Goal: Task Accomplishment & Management: Complete application form

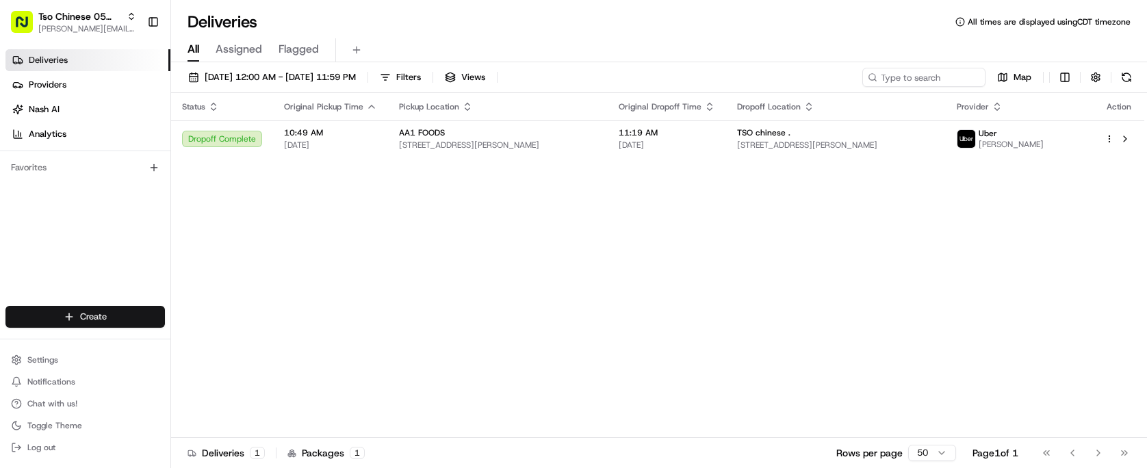
click at [86, 311] on html "Tso Chinese 05 Menchaca [EMAIL_ADDRESS][DOMAIN_NAME] Toggle Sidebar Deliveries …" at bounding box center [573, 234] width 1147 height 468
click at [235, 341] on link "Delivery" at bounding box center [247, 342] width 153 height 25
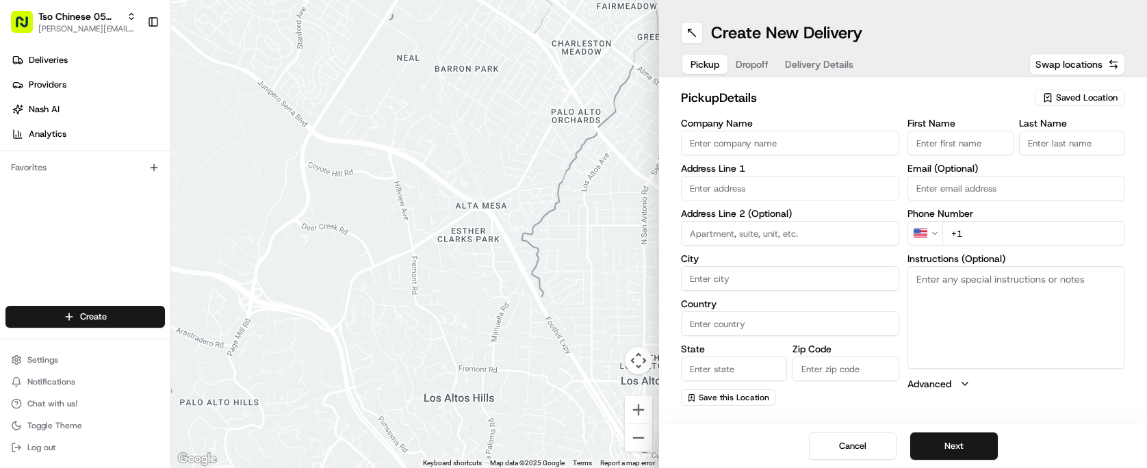
click at [1068, 96] on span "Saved Location" at bounding box center [1087, 98] width 62 height 12
click at [1006, 152] on span "(05) Tso Chinese Takeout & Delivery (05)" at bounding box center [1056, 149] width 168 height 12
type input "(05) Tso Chinese Takeout & Delivery"
type input "[STREET_ADDRESS][PERSON_NAME]"
type input "Ste 100"
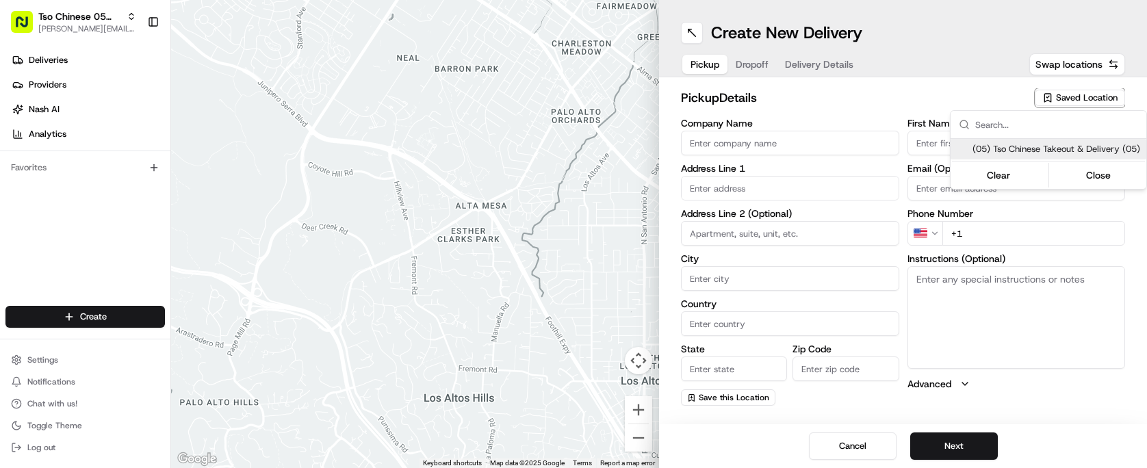
type input "Austin"
type input "US"
type input "[GEOGRAPHIC_DATA]"
type input "78748"
type input "Tso Chinese"
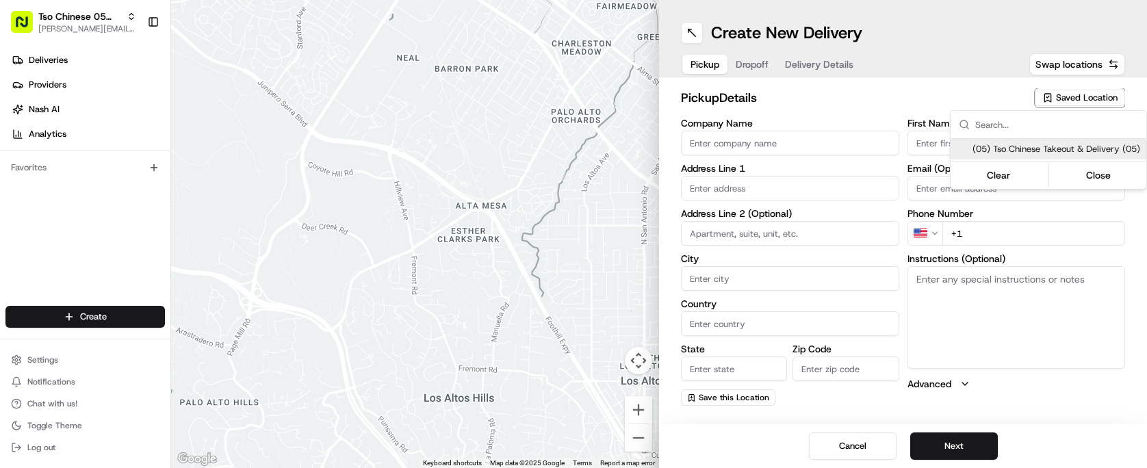
type input "[PERSON_NAME] Manager"
type input "[EMAIL_ADDRESS][DOMAIN_NAME]"
type input "[PHONE_NUMBER]"
type textarea "Submit a picture displaying address & food as Proof of Delivery. Envía una foto…"
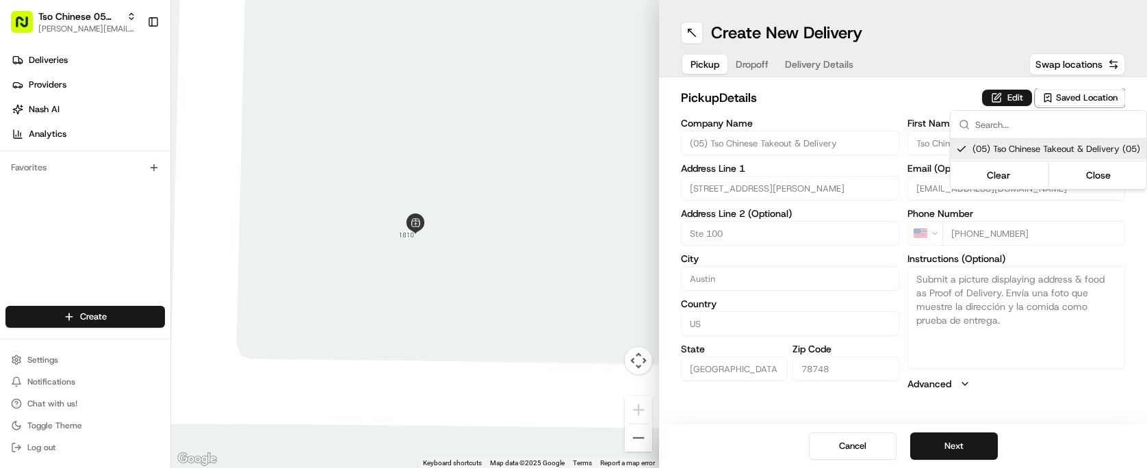
click at [756, 62] on html "Tso Chinese 05 Menchaca [EMAIL_ADDRESS][DOMAIN_NAME] Toggle Sidebar Deliveries …" at bounding box center [573, 234] width 1147 height 468
click at [756, 62] on span "Dropoff" at bounding box center [751, 64] width 33 height 14
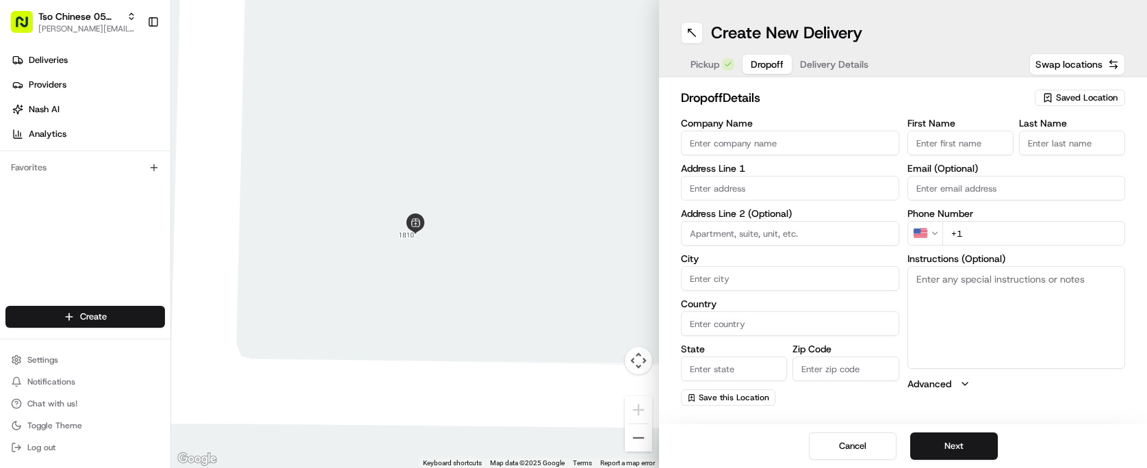
click at [830, 64] on span "Delivery Details" at bounding box center [834, 64] width 68 height 14
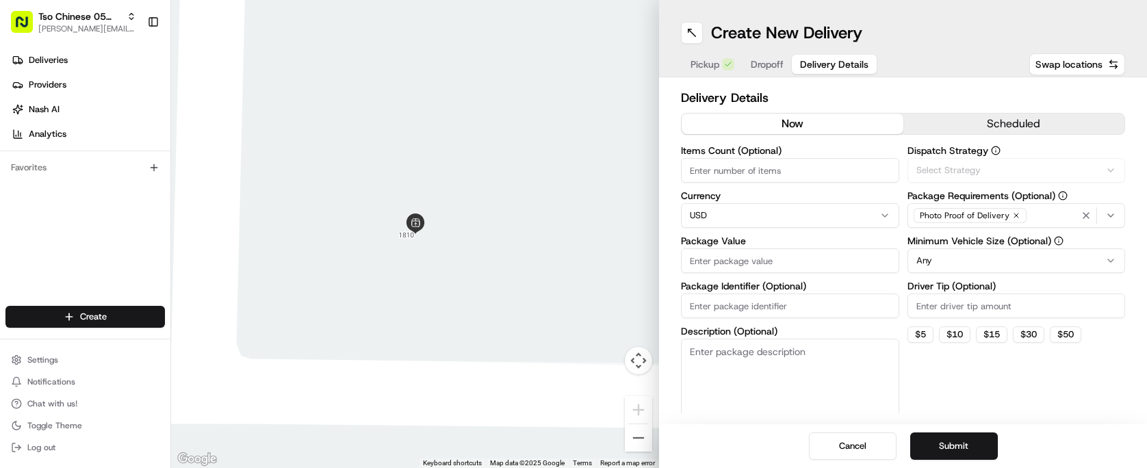
click at [830, 64] on span "Delivery Details" at bounding box center [834, 64] width 68 height 14
click at [759, 306] on input "Package Identifier (Optional)" at bounding box center [790, 305] width 218 height 25
paste input "2 Z3WTXDL"
type input "2 Z3WTXDL"
click at [928, 314] on input "Driver Tip (Optional)" at bounding box center [1016, 305] width 218 height 25
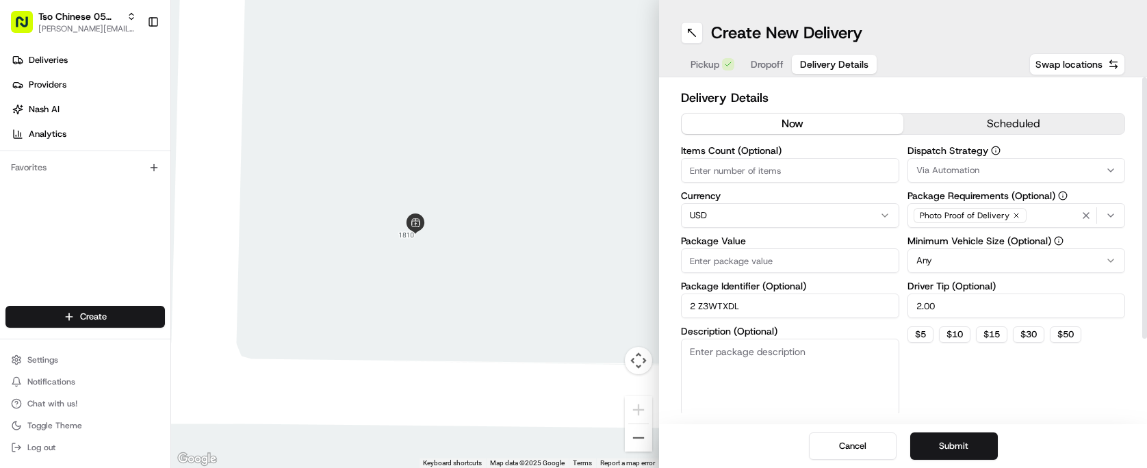
type input "2.00"
click at [919, 183] on div "Dispatch Strategy Via Automation Package Requirements (Optional) Photo Proof of…" at bounding box center [1016, 281] width 218 height 270
click at [927, 173] on span "Via Automation" at bounding box center [947, 170] width 63 height 12
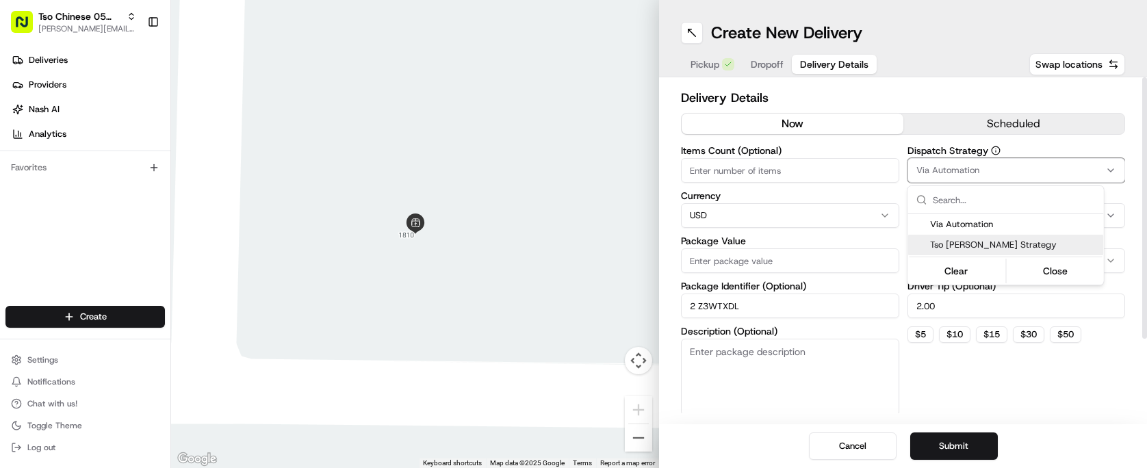
click at [943, 250] on span "Tso [PERSON_NAME] Strategy" at bounding box center [1014, 245] width 168 height 12
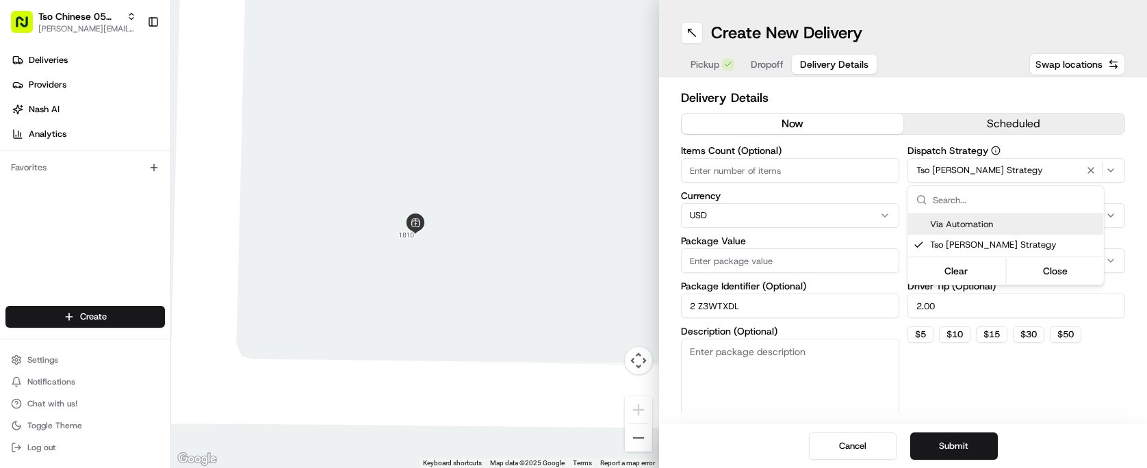
click at [836, 172] on html "Tso Chinese 05 Menchaca [EMAIL_ADDRESS][DOMAIN_NAME] Toggle Sidebar Deliveries …" at bounding box center [573, 234] width 1147 height 468
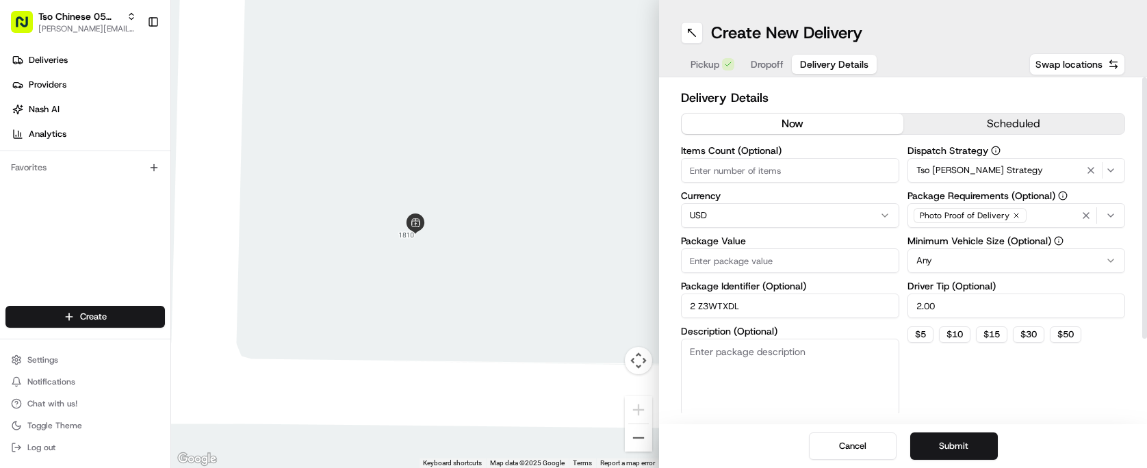
click at [836, 172] on input "Items Count (Optional)" at bounding box center [790, 170] width 218 height 25
type input "5"
drag, startPoint x: 698, startPoint y: 302, endPoint x: 666, endPoint y: 306, distance: 33.1
click at [666, 306] on div "Delivery Details now scheduled Items Count (Optional) 5 Currency USD Package Va…" at bounding box center [903, 250] width 488 height 347
type input "Z3WTXDL"
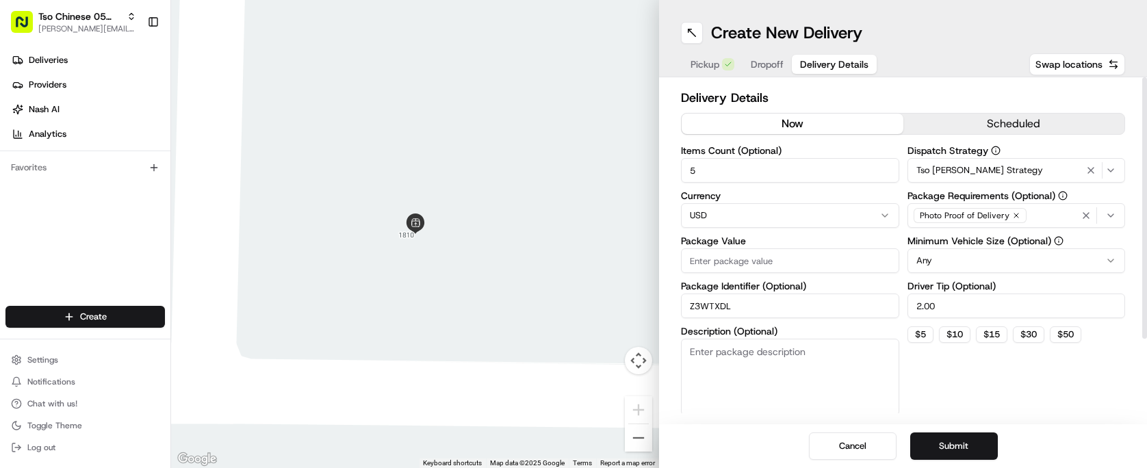
click at [783, 254] on input "Package Value" at bounding box center [790, 260] width 218 height 25
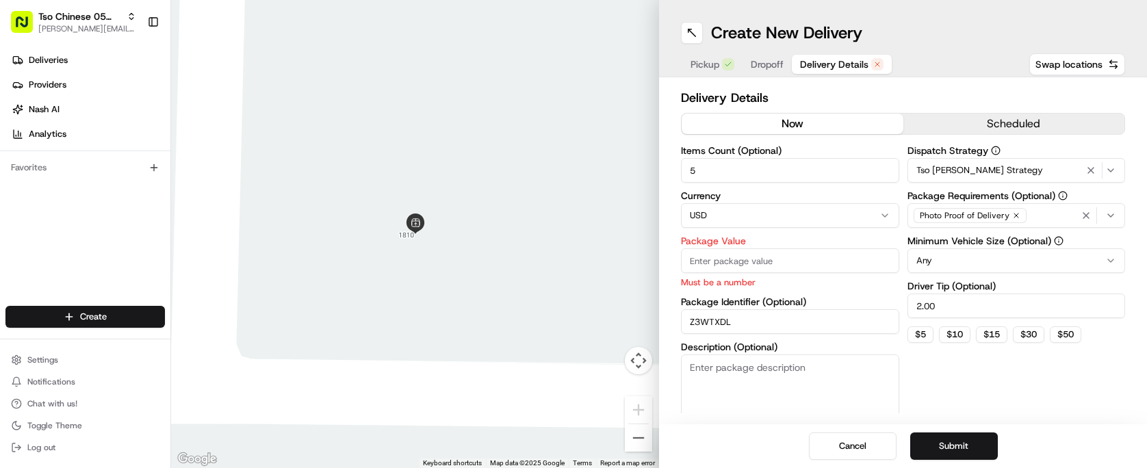
paste input "89.04"
type input "89.04"
click at [822, 238] on label "Package Value" at bounding box center [790, 241] width 218 height 10
click at [822, 248] on input "89.04" at bounding box center [790, 260] width 218 height 25
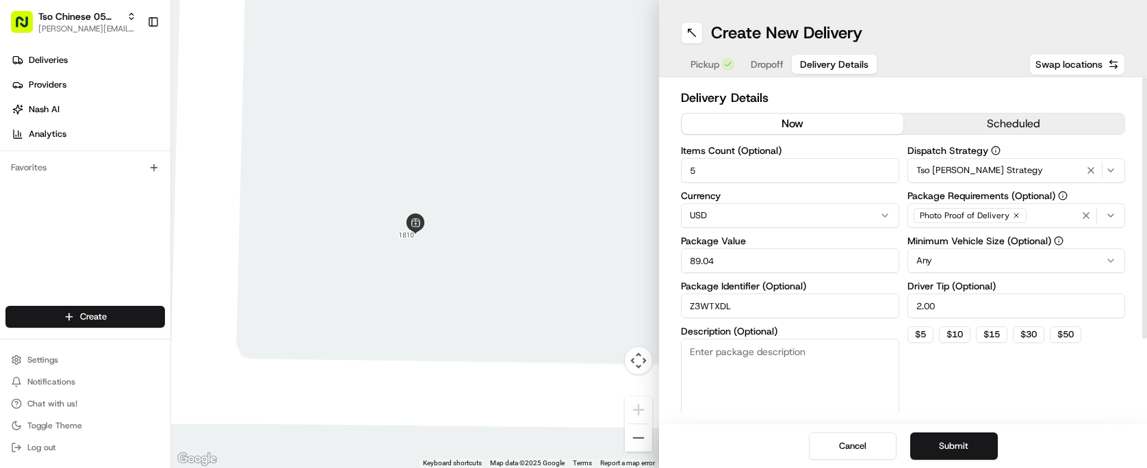
click at [863, 88] on h2 "Delivery Details" at bounding box center [903, 97] width 444 height 19
click at [783, 64] on span "Dropoff" at bounding box center [766, 64] width 33 height 14
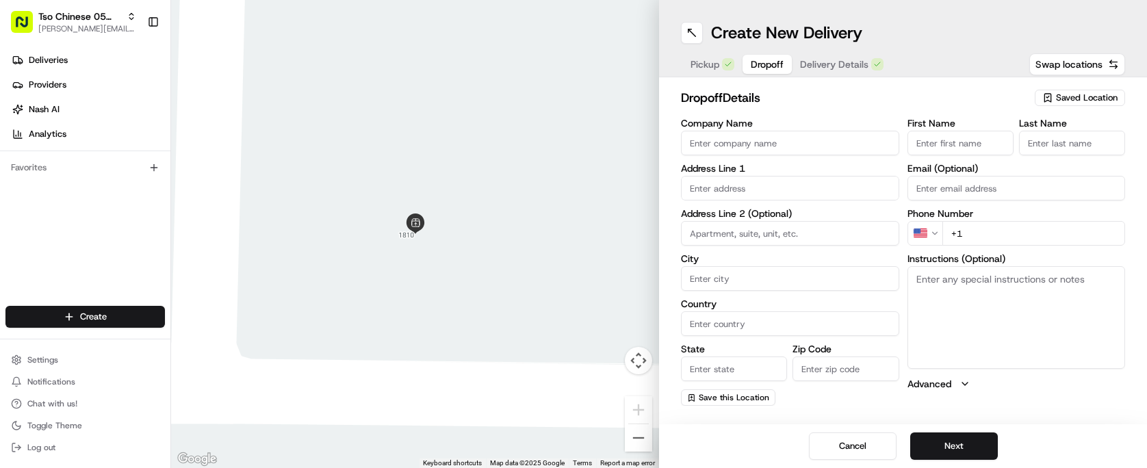
click at [815, 174] on div "Address Line 1" at bounding box center [790, 182] width 218 height 37
click at [813, 181] on input "text" at bounding box center [790, 188] width 218 height 25
paste input "[STREET_ADDRESS]"
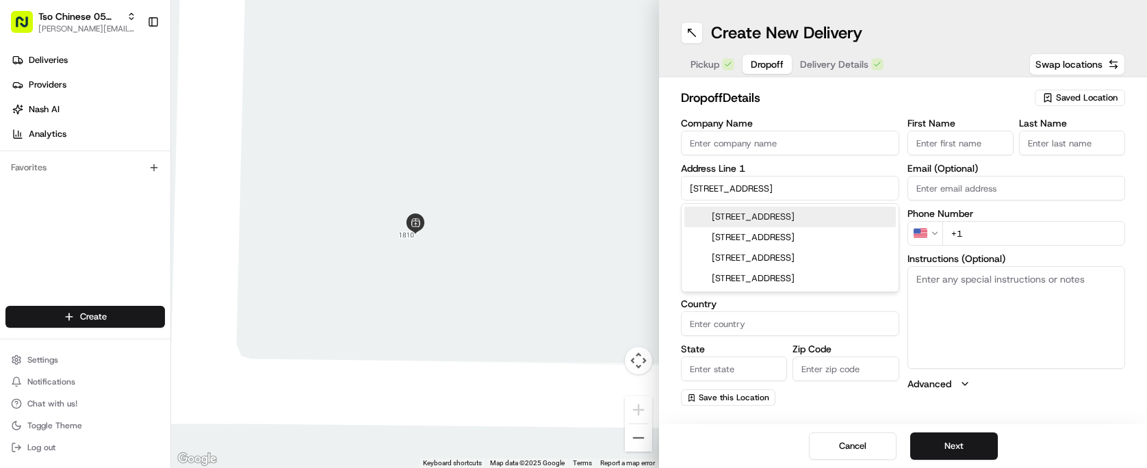
click at [827, 216] on div "[STREET_ADDRESS]" at bounding box center [789, 217] width 211 height 21
type input "[STREET_ADDRESS]"
type input "Austin"
type input "[GEOGRAPHIC_DATA]"
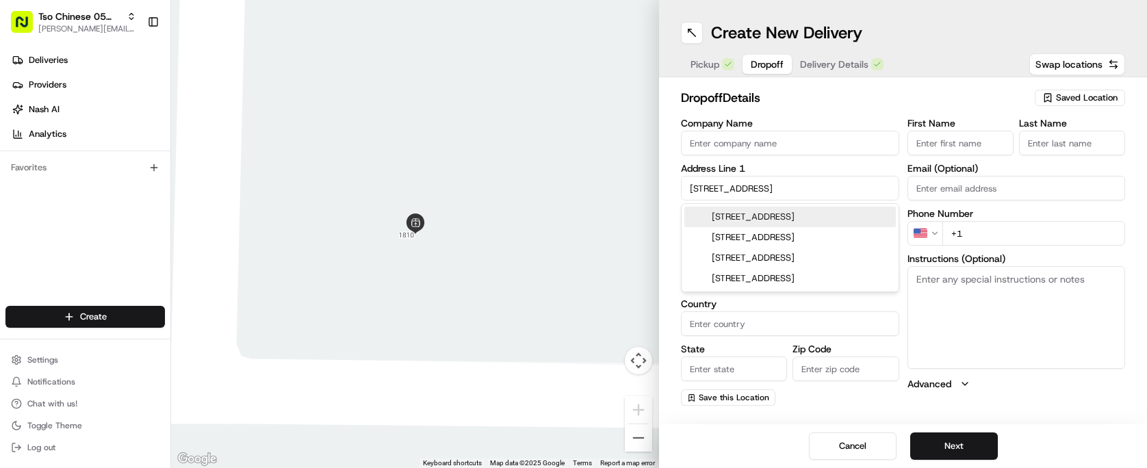
type input "78748"
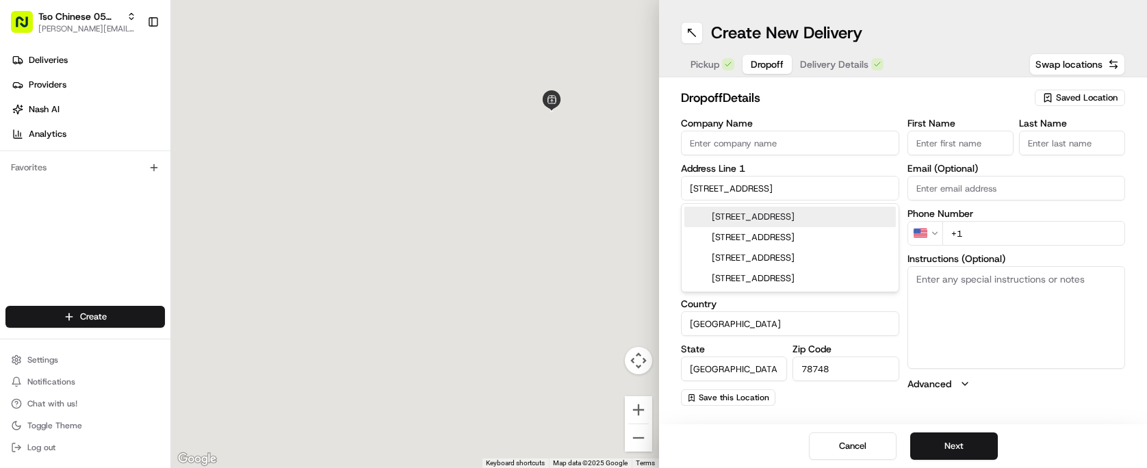
type input "[STREET_ADDRESS]"
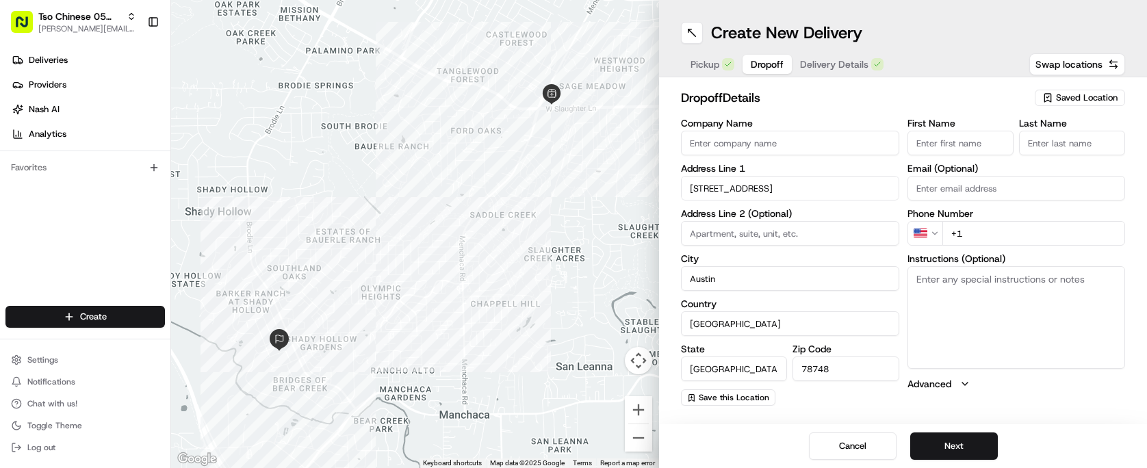
click at [950, 142] on input "First Name" at bounding box center [960, 143] width 106 height 25
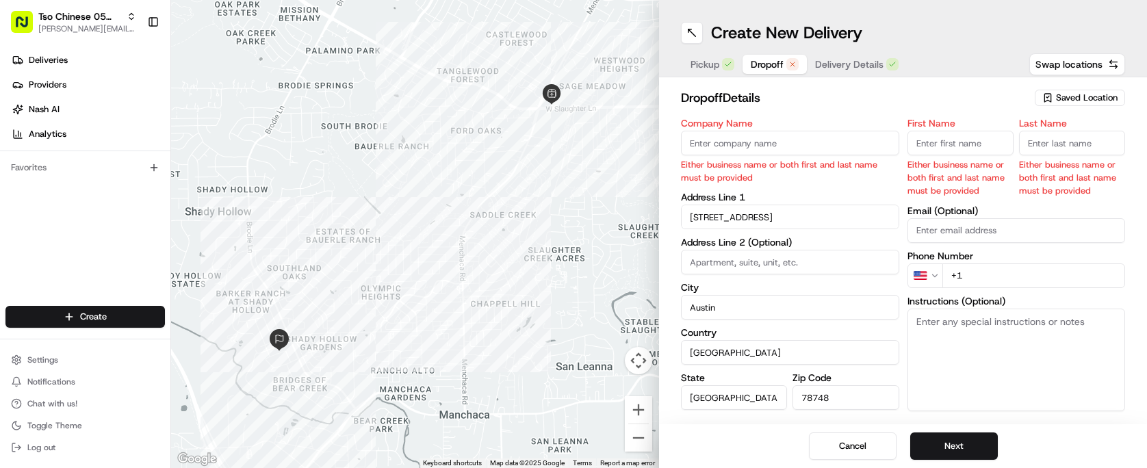
paste input "[PERSON_NAME]"
type input "[PERSON_NAME]"
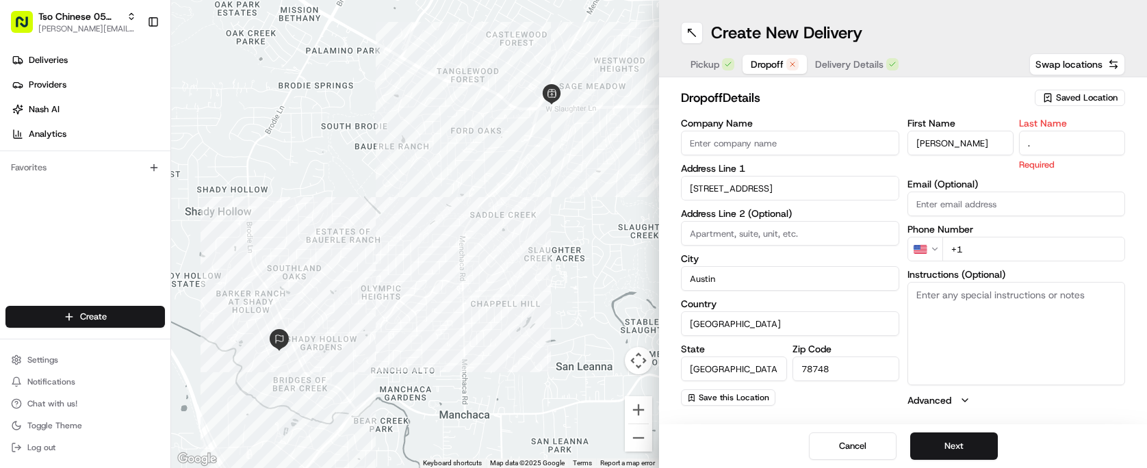
type input "."
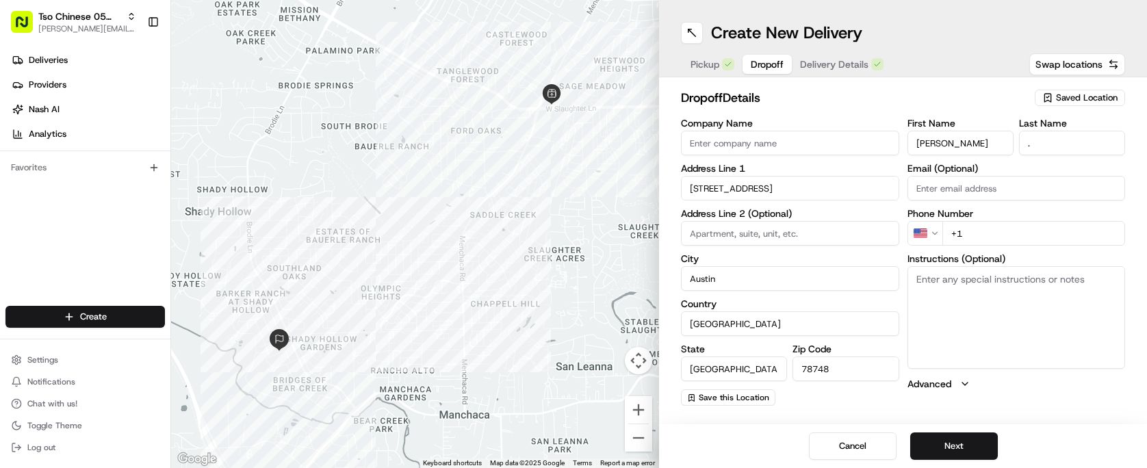
click at [915, 108] on div "dropoff Details Saved Location" at bounding box center [903, 100] width 444 height 25
click at [1000, 234] on input "+1" at bounding box center [1033, 233] width 183 height 25
paste input "[PHONE_NUMBER]"
type input "[PHONE_NUMBER]"
click at [897, 94] on h2 "dropoff Details" at bounding box center [853, 97] width 345 height 19
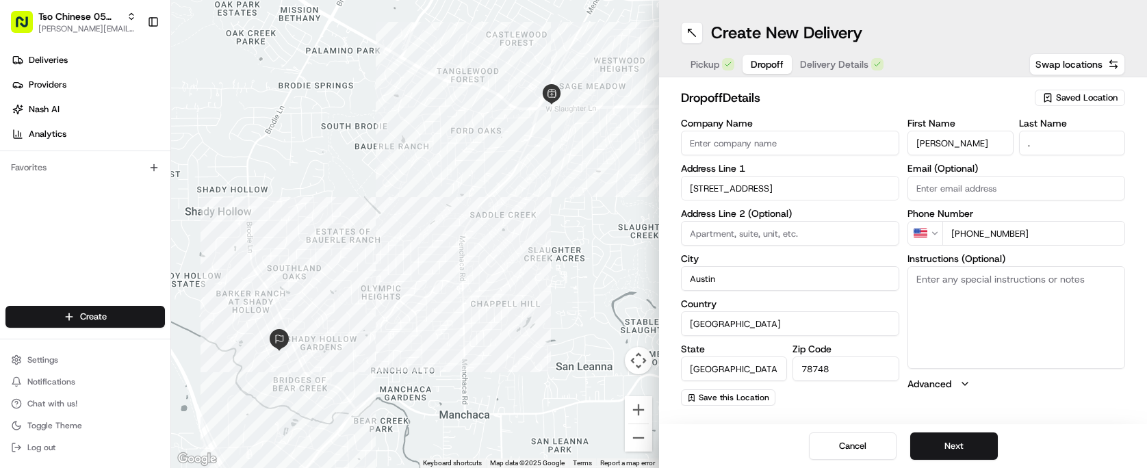
click at [872, 394] on div "Company Name Address Line 1 [STREET_ADDRESS] Address Line 2 (Optional) City [GE…" at bounding box center [790, 261] width 218 height 287
click at [929, 445] on button "Next" at bounding box center [954, 445] width 88 height 27
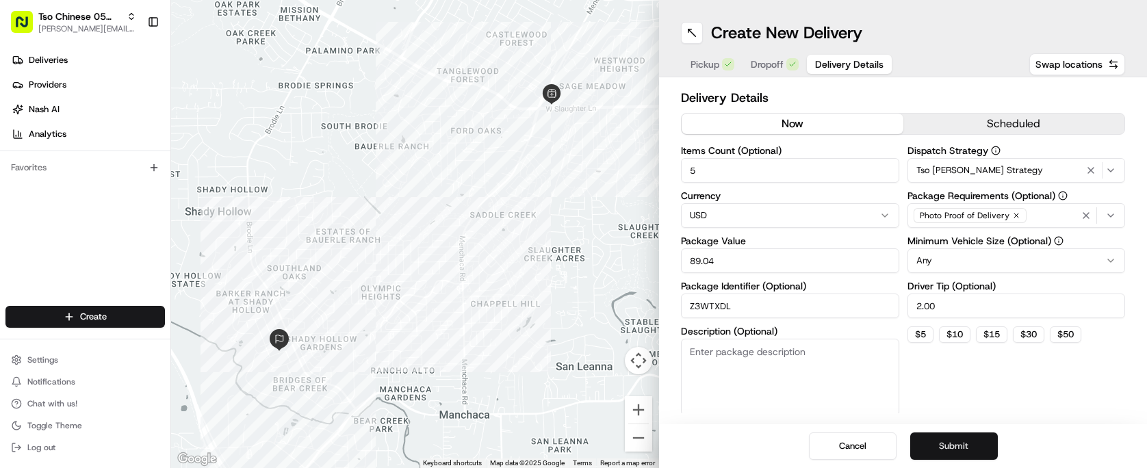
click at [929, 445] on button "Submit" at bounding box center [954, 445] width 88 height 27
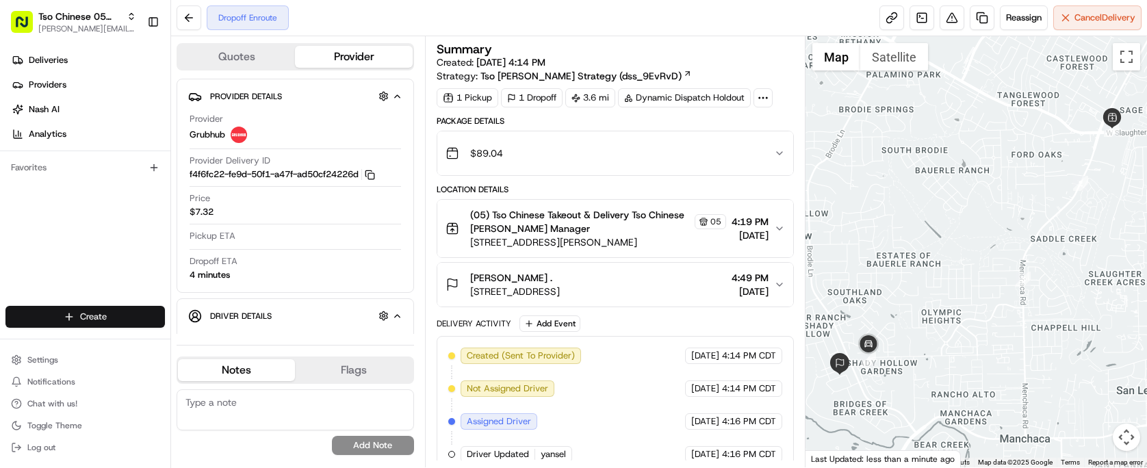
click at [136, 316] on html "Tso Chinese 05 Menchaca [EMAIL_ADDRESS][DOMAIN_NAME] Toggle Sidebar Deliveries …" at bounding box center [573, 234] width 1147 height 468
click at [256, 339] on link "Delivery" at bounding box center [247, 342] width 153 height 25
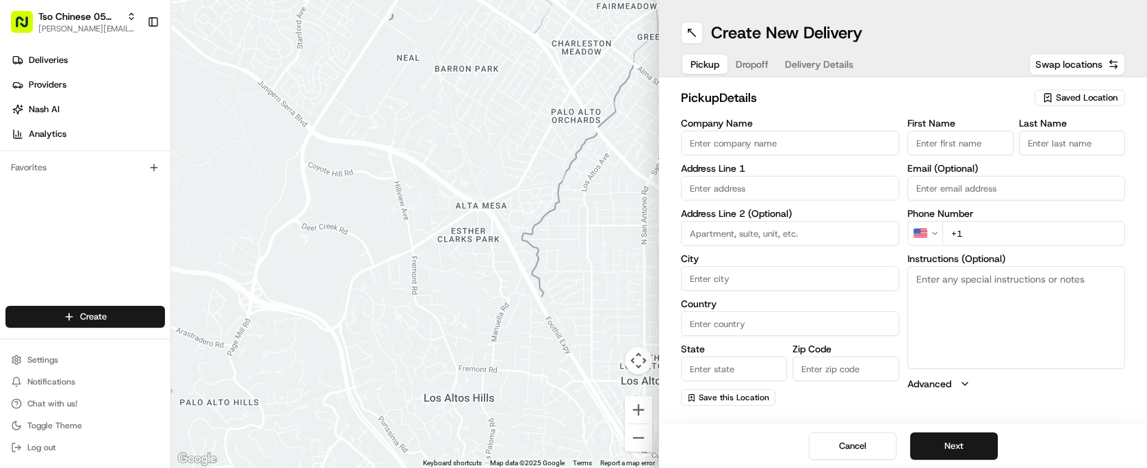
click at [1071, 92] on span "Saved Location" at bounding box center [1087, 98] width 62 height 12
click at [1032, 154] on span "(05) Tso Chinese Takeout & Delivery (05)" at bounding box center [1056, 149] width 168 height 12
type input "(05) Tso Chinese Takeout & Delivery"
type input "[STREET_ADDRESS][PERSON_NAME]"
type input "Ste 100"
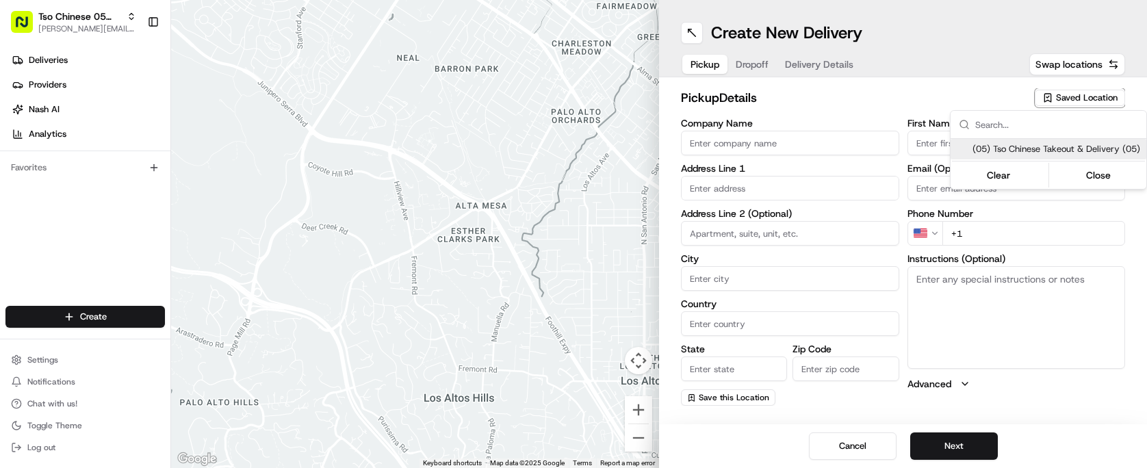
type input "Austin"
type input "US"
type input "[GEOGRAPHIC_DATA]"
type input "78748"
type input "Tso Chinese"
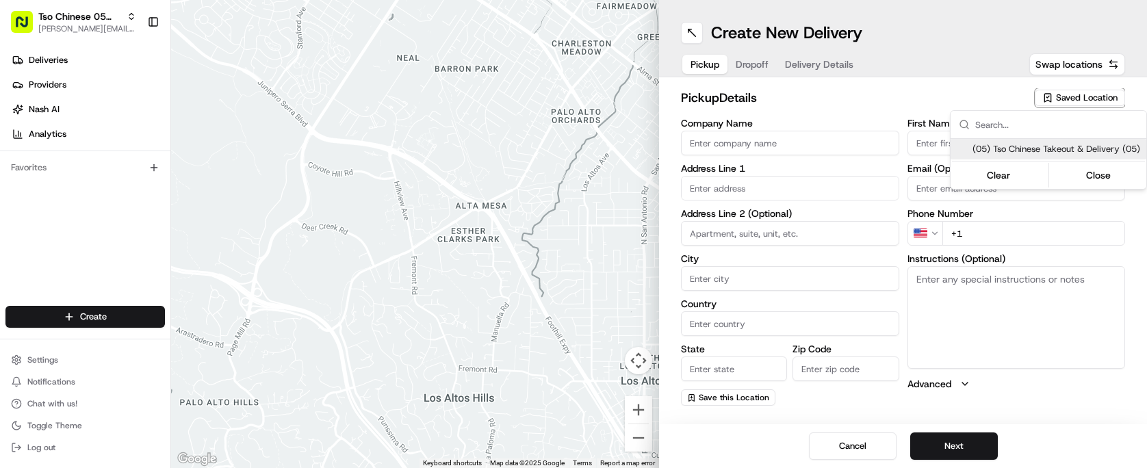
type input "[PERSON_NAME] Manager"
type input "[EMAIL_ADDRESS][DOMAIN_NAME]"
type input "[PHONE_NUMBER]"
type textarea "Submit a picture displaying address & food as Proof of Delivery. Envía una foto…"
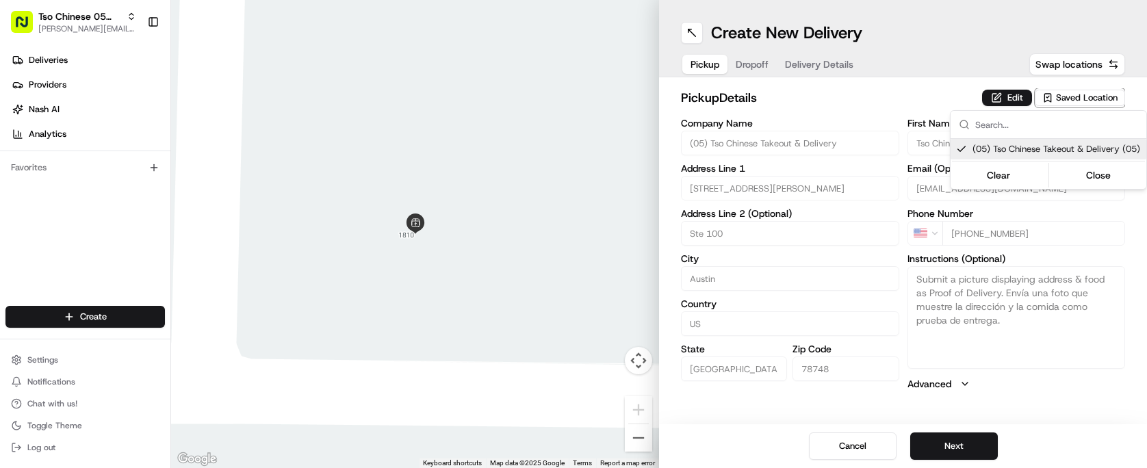
click at [1075, 149] on span "(05) Tso Chinese Takeout & Delivery (05)" at bounding box center [1056, 149] width 168 height 12
type input "+1"
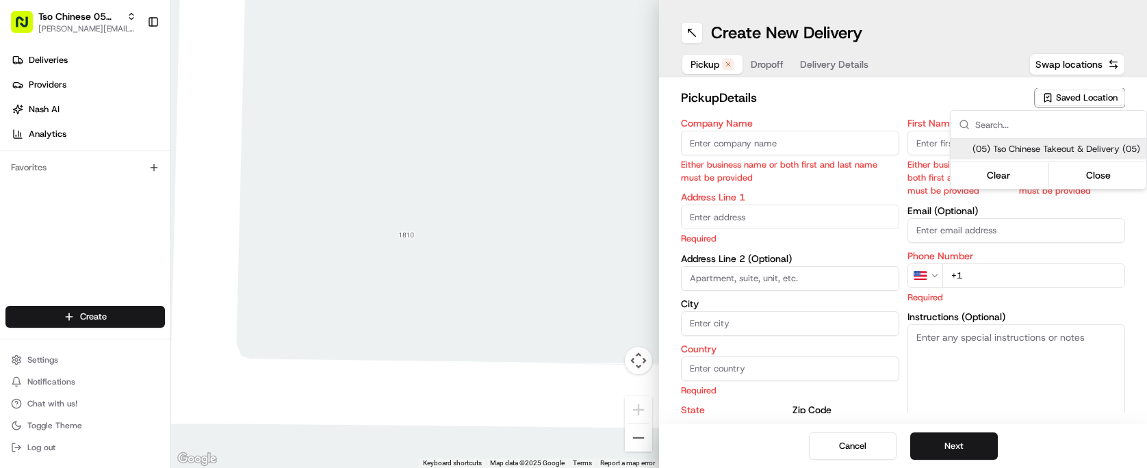
click at [1075, 149] on span "(05) Tso Chinese Takeout & Delivery (05)" at bounding box center [1056, 149] width 168 height 12
type input "(05) Tso Chinese Takeout & Delivery"
type input "[STREET_ADDRESS][PERSON_NAME]"
type input "Ste 100"
type input "Austin"
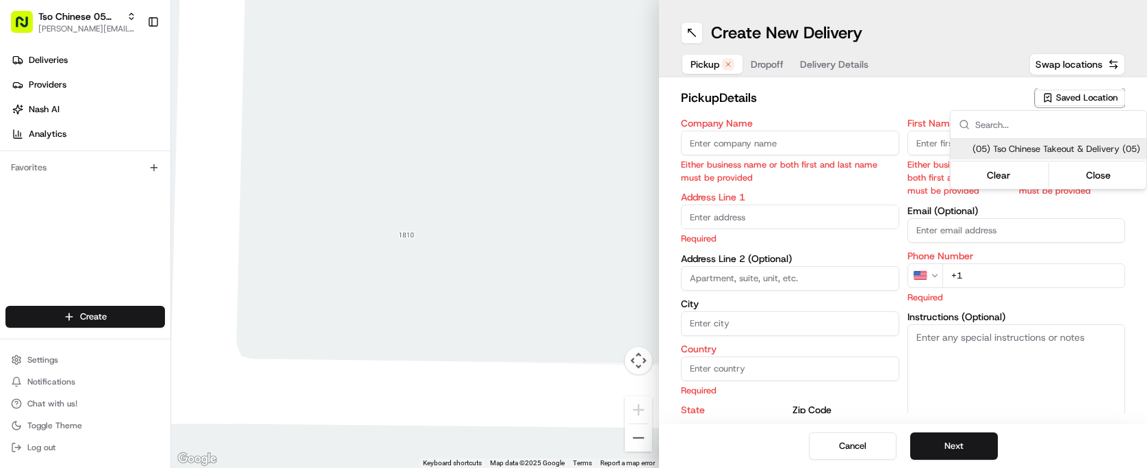
type input "US"
type input "[GEOGRAPHIC_DATA]"
type input "78748"
type input "Tso Chinese"
type input "[PERSON_NAME] Manager"
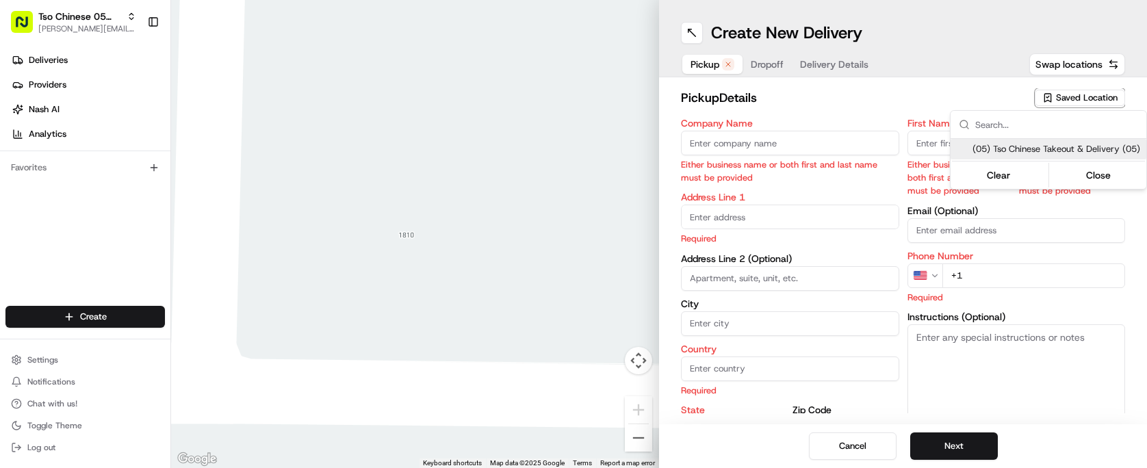
type input "[EMAIL_ADDRESS][DOMAIN_NAME]"
type input "[PHONE_NUMBER]"
type textarea "Submit a picture displaying address & food as Proof of Delivery. Envía una foto…"
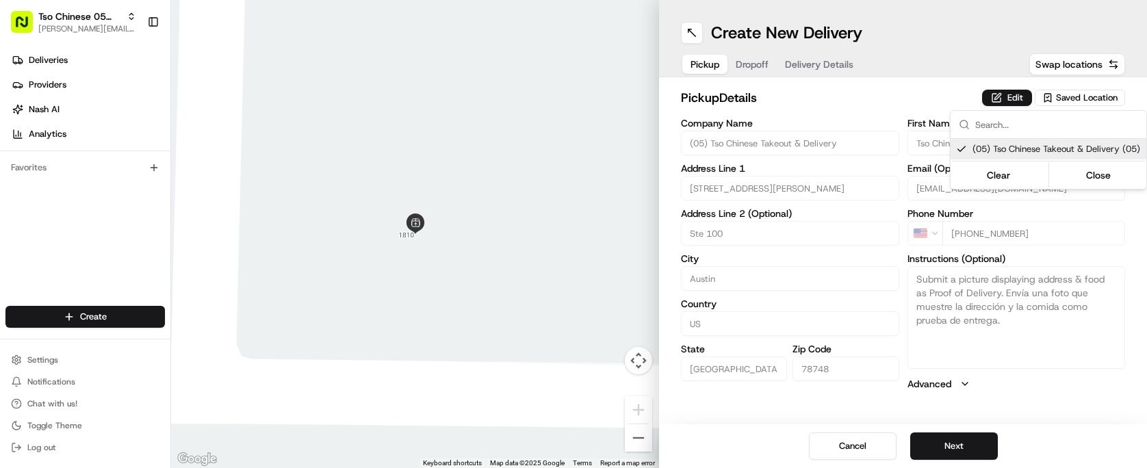
click at [754, 62] on html "Tso Chinese 05 Menchaca [EMAIL_ADDRESS][DOMAIN_NAME] Toggle Sidebar Deliveries …" at bounding box center [573, 234] width 1147 height 468
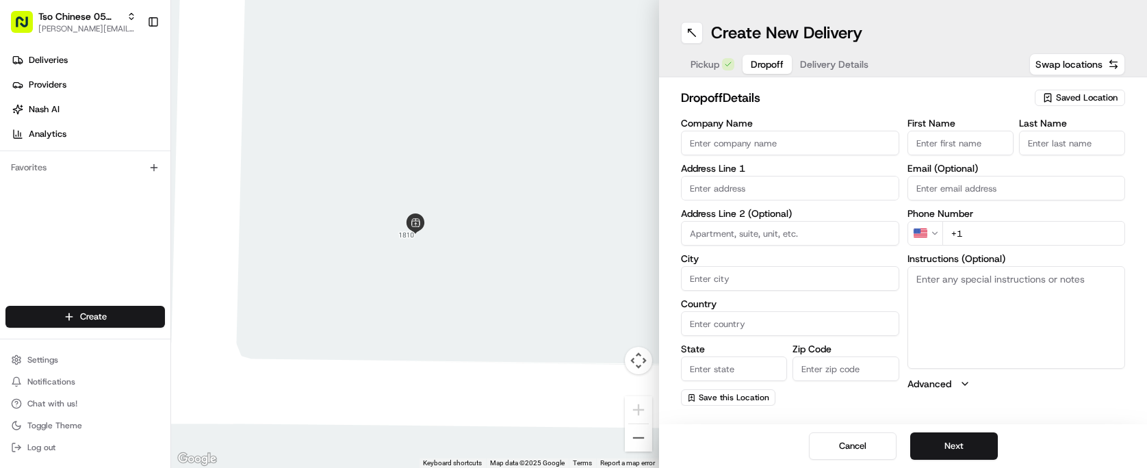
click at [754, 62] on span "Dropoff" at bounding box center [766, 64] width 33 height 14
click at [814, 55] on button "Delivery Details" at bounding box center [834, 64] width 85 height 19
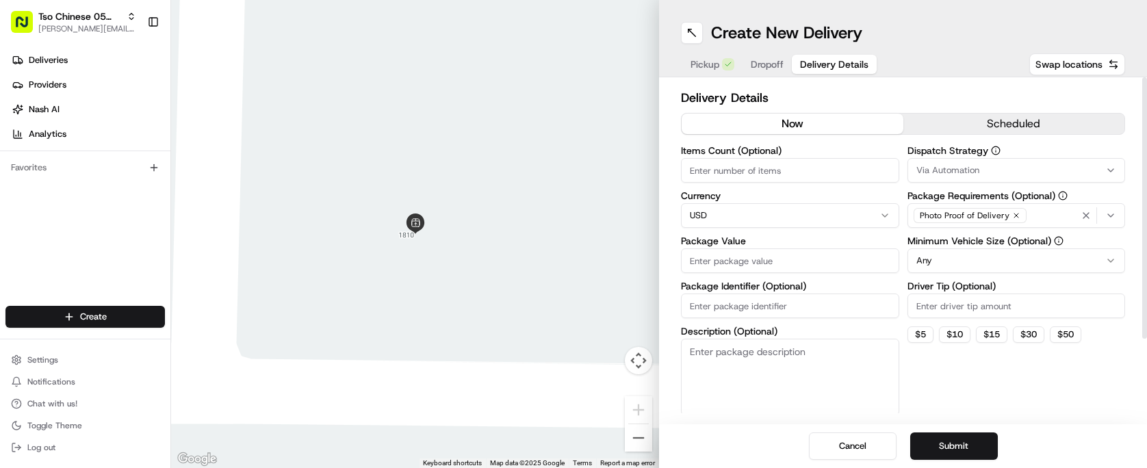
click at [789, 317] on input "Package Identifier (Optional)" at bounding box center [790, 305] width 218 height 25
paste input "DKOI616"
type input "DKOI616"
click at [1008, 305] on input "Driver Tip (Optional)" at bounding box center [1016, 305] width 218 height 25
type input "2.00"
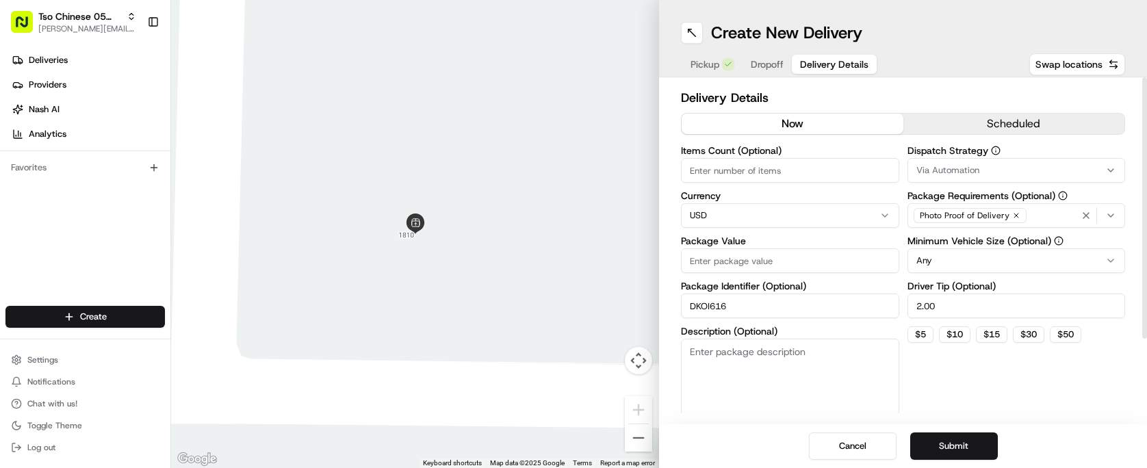
click at [1002, 174] on div "Via Automation" at bounding box center [1016, 170] width 211 height 12
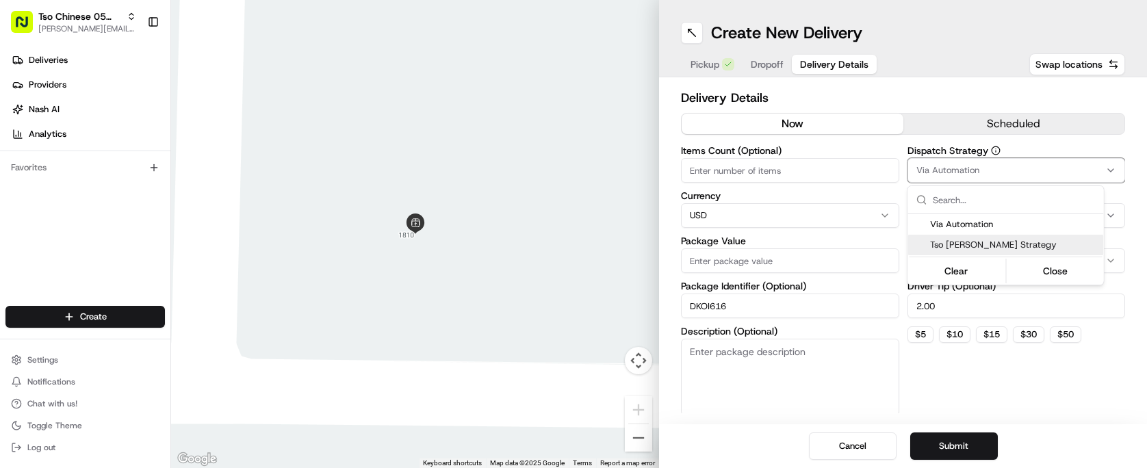
click at [1007, 246] on span "Tso [PERSON_NAME] Strategy" at bounding box center [1014, 245] width 168 height 12
click at [815, 179] on html "Tso Chinese 05 Menchaca [EMAIL_ADDRESS][DOMAIN_NAME] Toggle Sidebar Deliveries …" at bounding box center [573, 234] width 1147 height 468
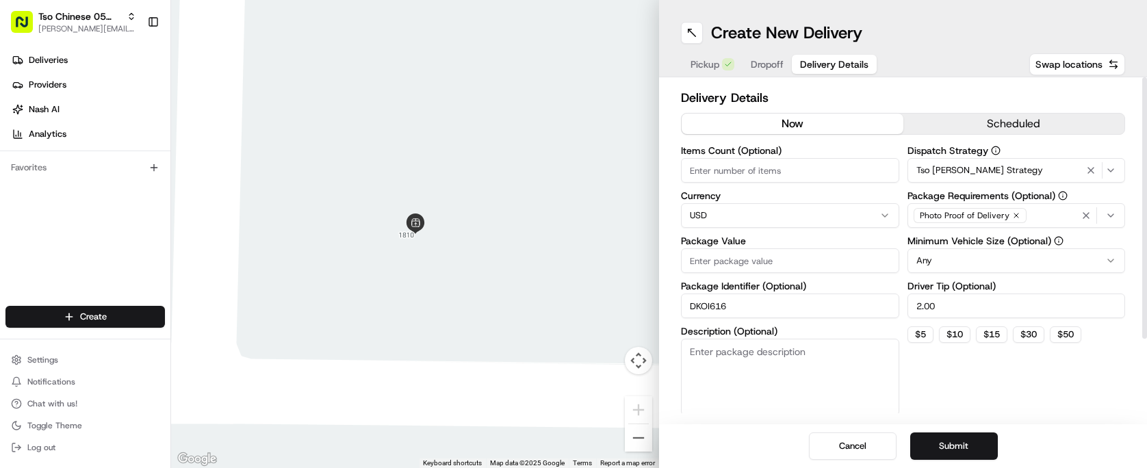
click at [815, 179] on input "Items Count (Optional)" at bounding box center [790, 170] width 218 height 25
type input "4"
click at [798, 272] on input "Package Value" at bounding box center [790, 260] width 218 height 25
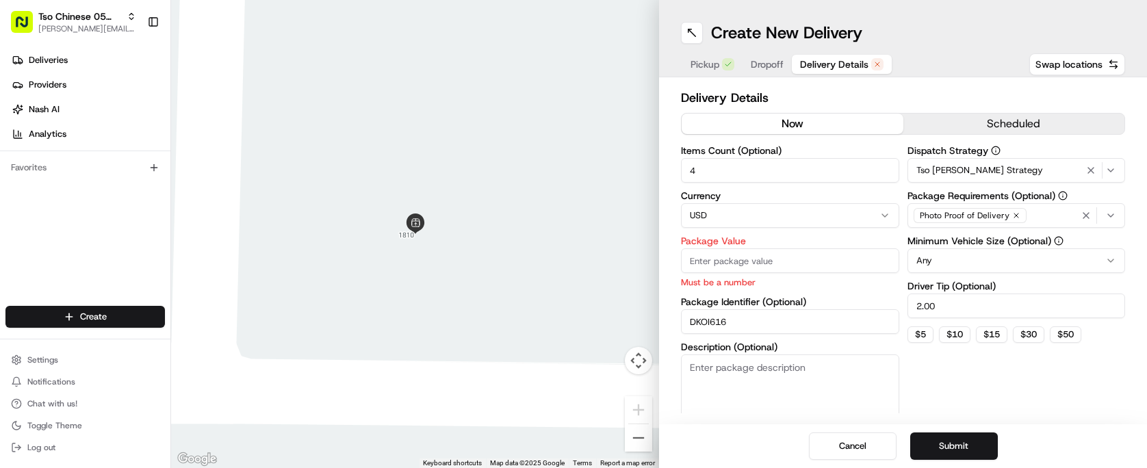
paste input "61.49"
type input "61.49"
click at [806, 91] on h2 "Delivery Details" at bounding box center [903, 97] width 444 height 19
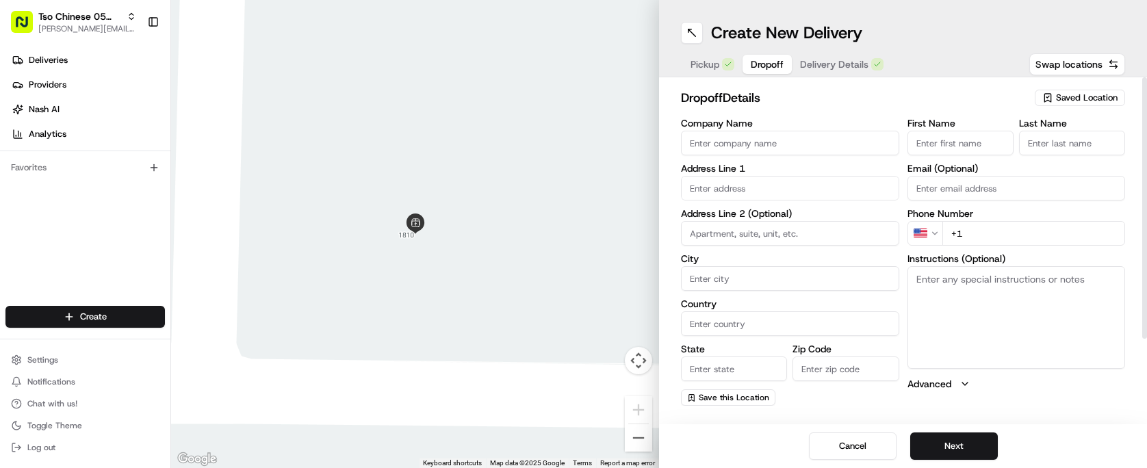
click at [774, 66] on span "Dropoff" at bounding box center [766, 64] width 33 height 14
click at [796, 198] on input "text" at bounding box center [790, 188] width 218 height 25
paste input "[STREET_ADDRESS][PERSON_NAME]"
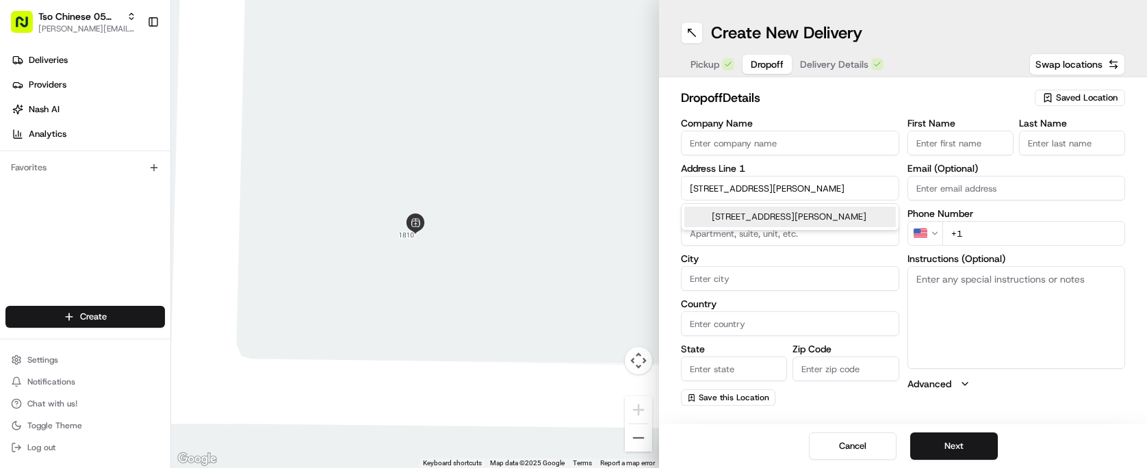
click at [778, 220] on div "[STREET_ADDRESS][PERSON_NAME]" at bounding box center [789, 217] width 211 height 21
type input "[STREET_ADDRESS][PERSON_NAME]"
type input "Austin"
type input "[GEOGRAPHIC_DATA]"
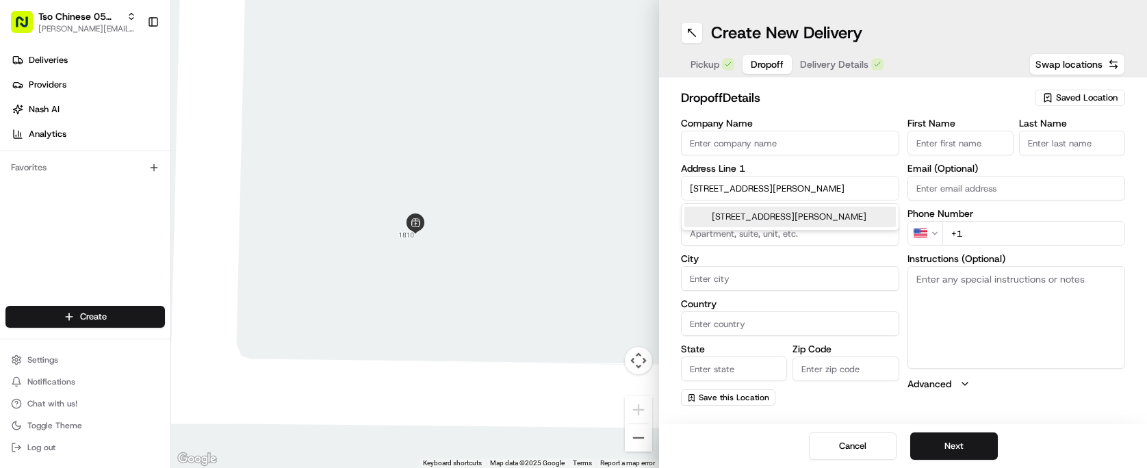
type input "78749"
type input "[STREET_ADDRESS][PERSON_NAME]"
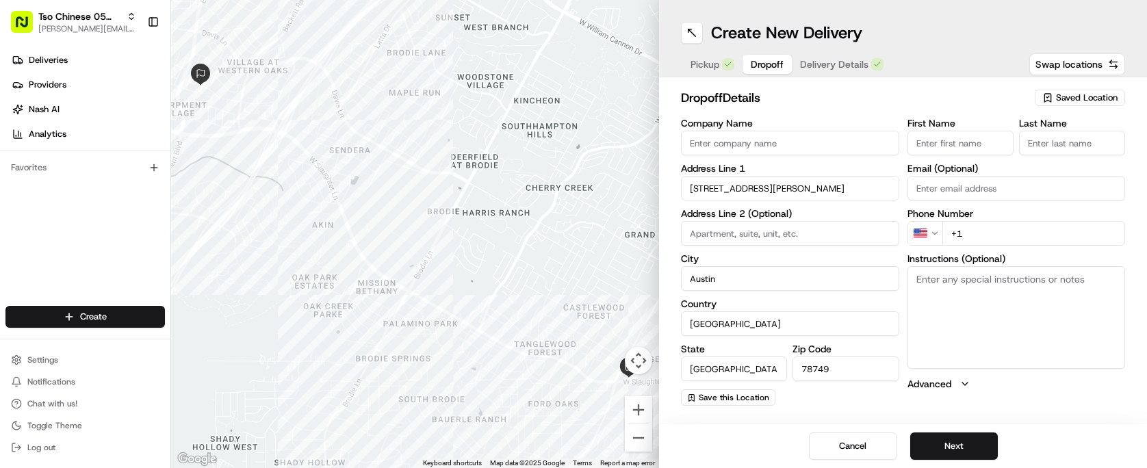
click at [977, 228] on input "+1" at bounding box center [1033, 233] width 183 height 25
paste input "[PHONE_NUMBER]"
type input "[PHONE_NUMBER]"
click at [988, 138] on input "First Name" at bounding box center [960, 143] width 106 height 25
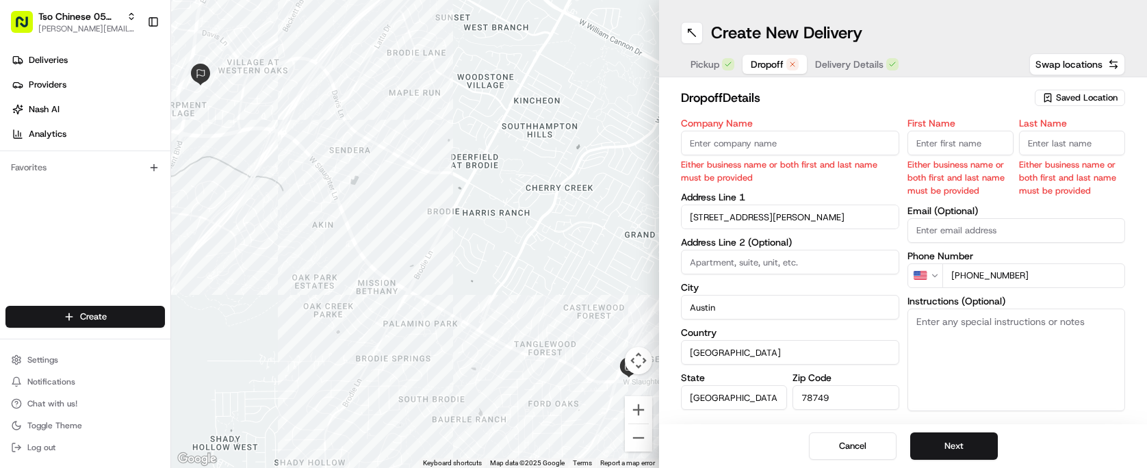
paste input "[PERSON_NAME]"
type input "[PERSON_NAME]"
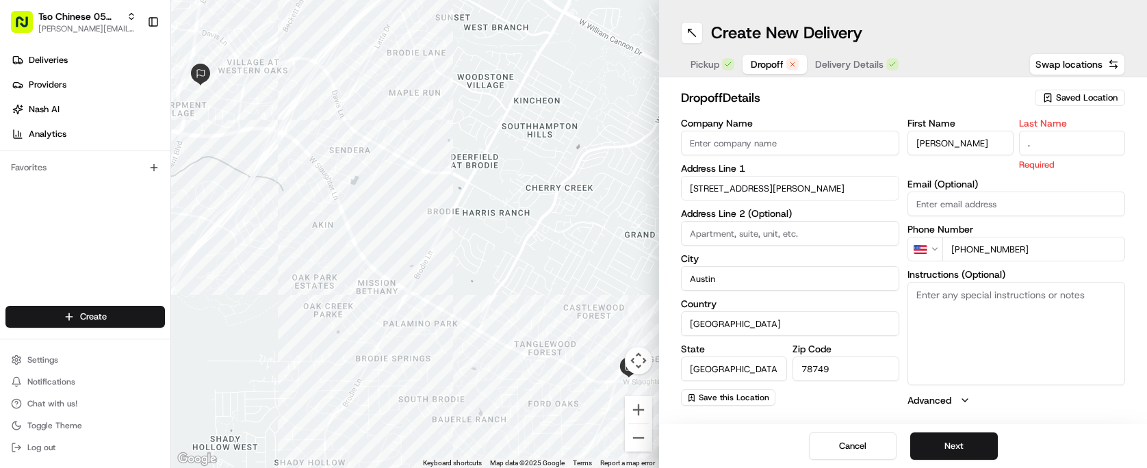
type input "."
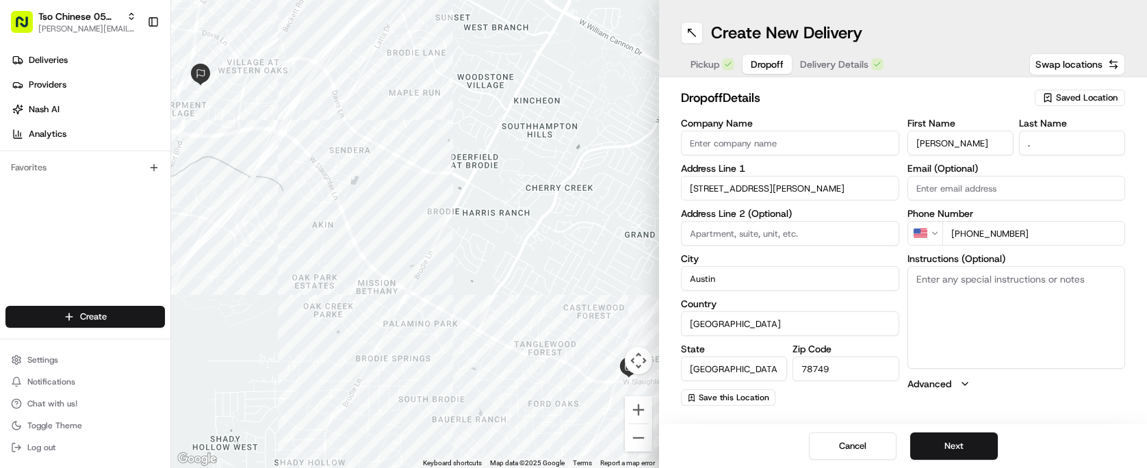
click at [898, 102] on h2 "dropoff Details" at bounding box center [853, 97] width 345 height 19
click at [950, 433] on button "Next" at bounding box center [954, 445] width 88 height 27
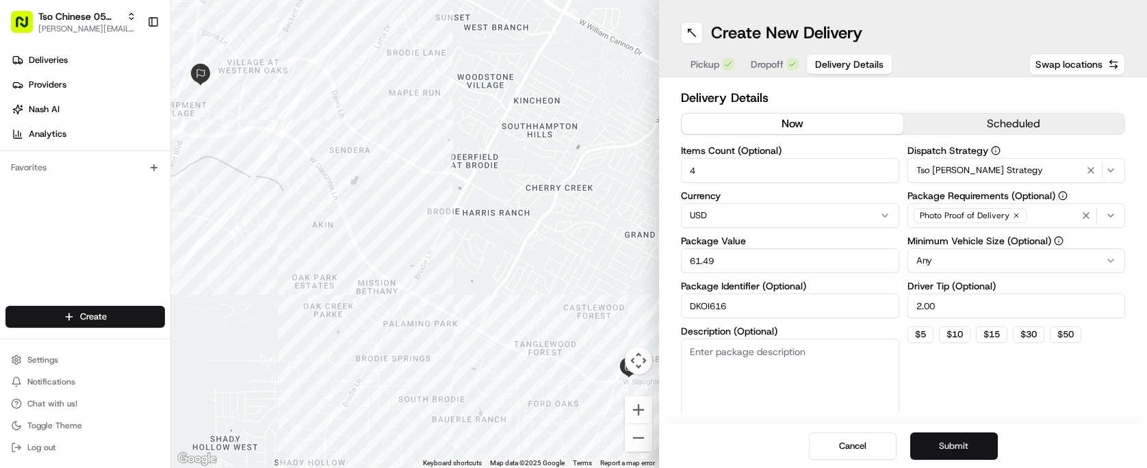
click at [950, 433] on button "Submit" at bounding box center [954, 445] width 88 height 27
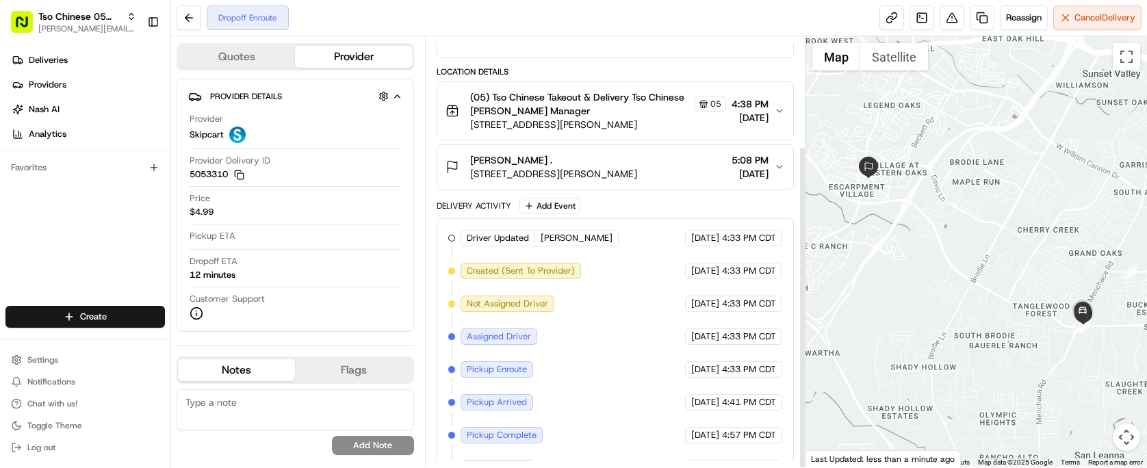
scroll to position [145, 0]
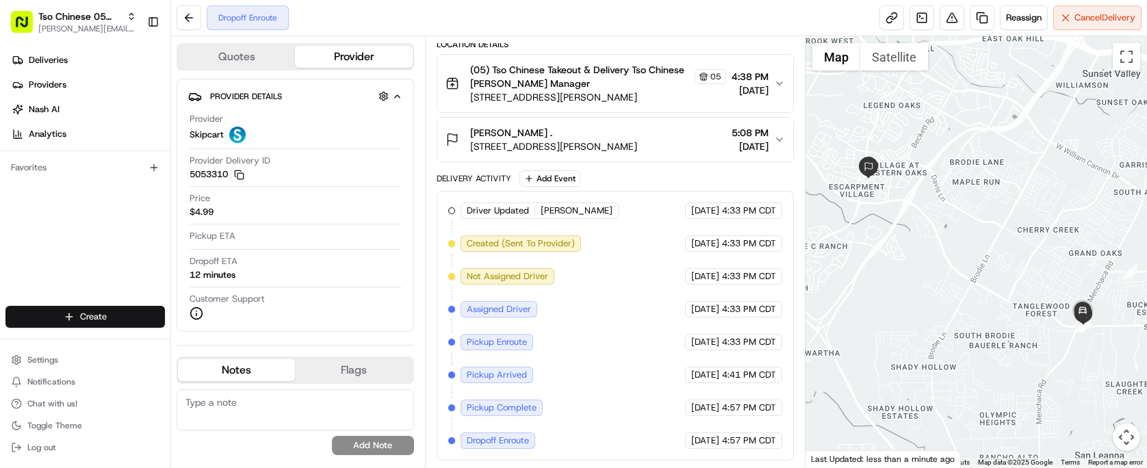
click at [79, 313] on html "Tso Chinese 05 Menchaca [EMAIL_ADDRESS][DOMAIN_NAME] Toggle Sidebar Deliveries …" at bounding box center [573, 234] width 1147 height 468
click at [219, 345] on link "Delivery" at bounding box center [247, 342] width 153 height 25
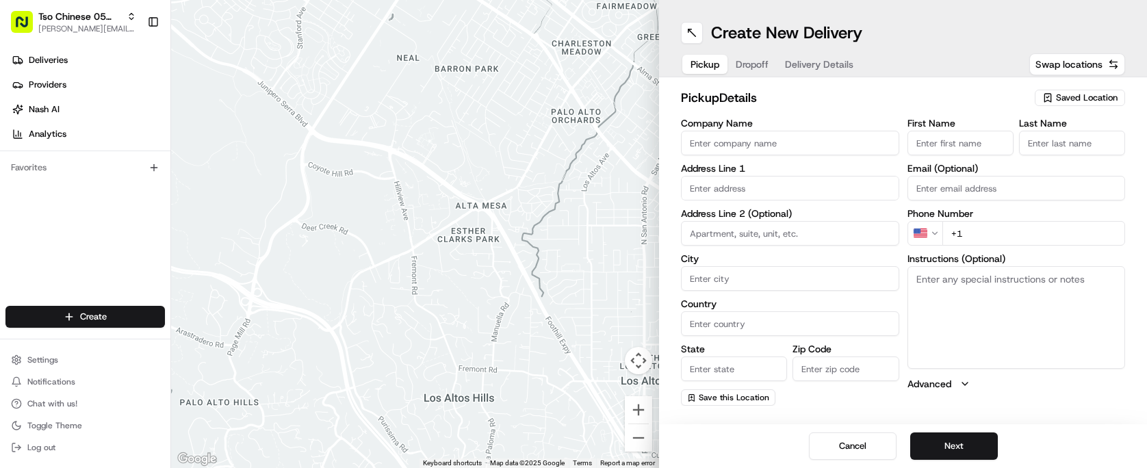
click at [1086, 102] on span "Saved Location" at bounding box center [1087, 98] width 62 height 12
click at [1049, 151] on span "(05) Tso Chinese Takeout & Delivery (05)" at bounding box center [1056, 149] width 168 height 12
type input "(05) Tso Chinese Takeout & Delivery"
type input "[STREET_ADDRESS][PERSON_NAME]"
type input "Ste 100"
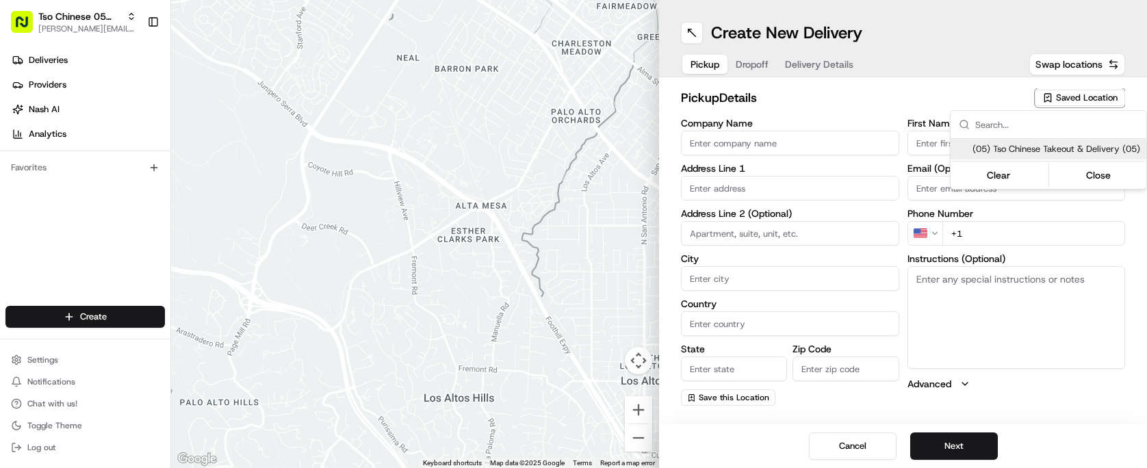
type input "Austin"
type input "US"
type input "[GEOGRAPHIC_DATA]"
type input "78748"
type input "Tso Chinese"
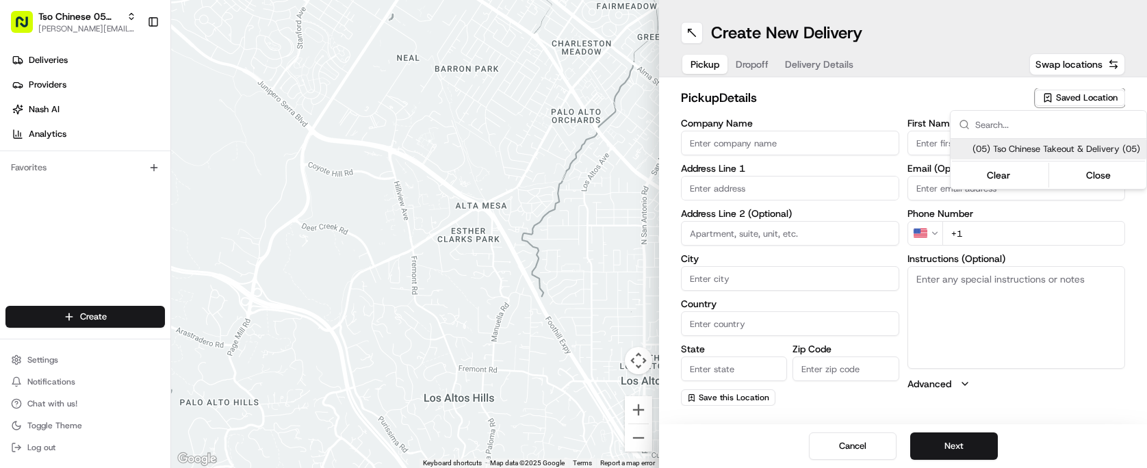
type input "[PERSON_NAME] Manager"
type input "[EMAIL_ADDRESS][DOMAIN_NAME]"
type input "[PHONE_NUMBER]"
type textarea "Submit a picture displaying address & food as Proof of Delivery. Envía una foto…"
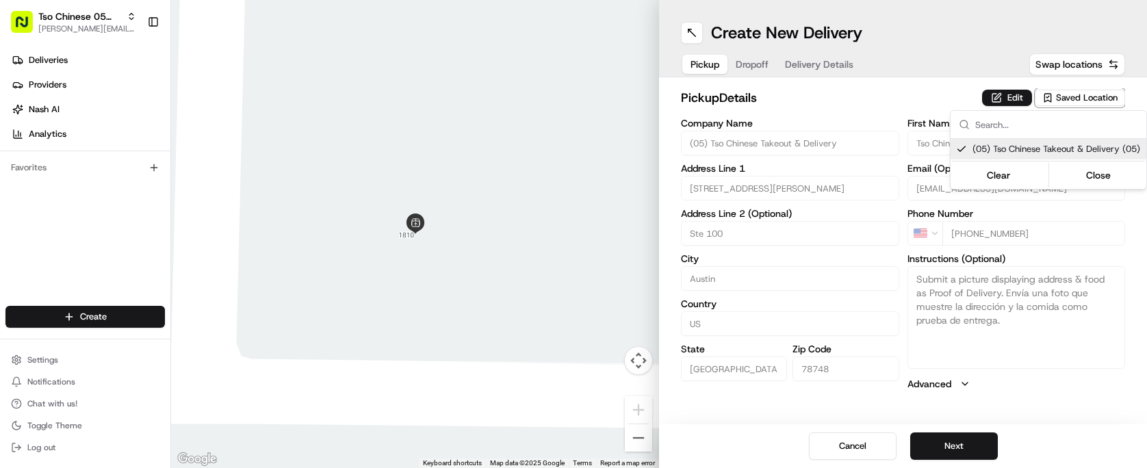
click at [838, 101] on html "Tso Chinese 05 Menchaca [EMAIL_ADDRESS][DOMAIN_NAME] Toggle Sidebar Deliveries …" at bounding box center [573, 234] width 1147 height 468
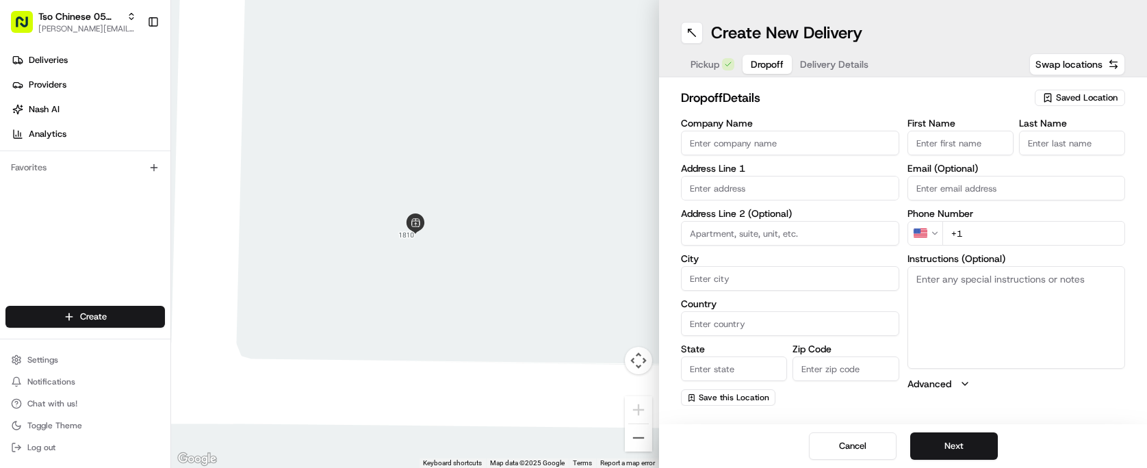
click at [729, 67] on div "Pickup Dropoff Delivery Details" at bounding box center [779, 64] width 197 height 25
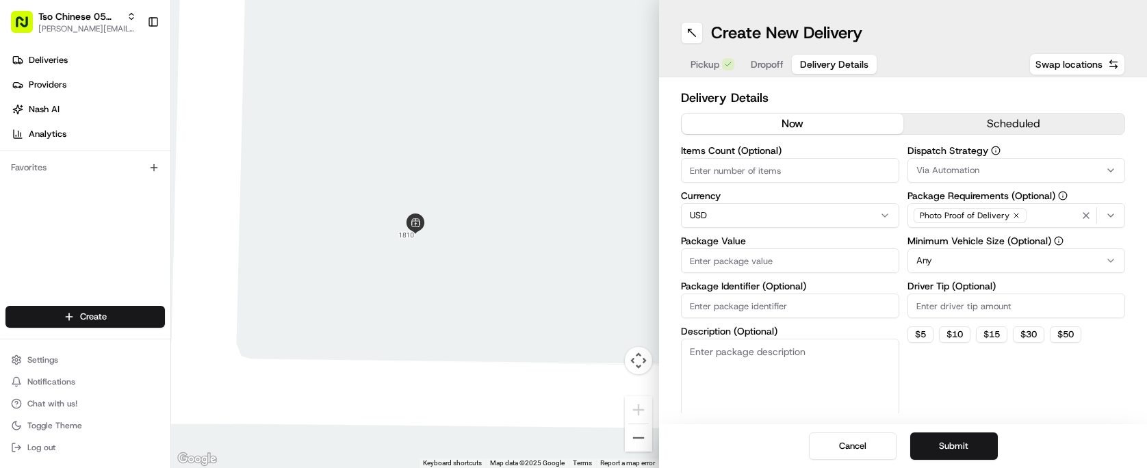
click at [849, 65] on span "Delivery Details" at bounding box center [834, 64] width 68 height 14
click at [765, 309] on input "Package Identifier (Optional)" at bounding box center [790, 305] width 218 height 25
paste input "UJD51SQ"
type input "UJD51SQ"
click at [931, 297] on input "Driver Tip (Optional)" at bounding box center [1016, 305] width 218 height 25
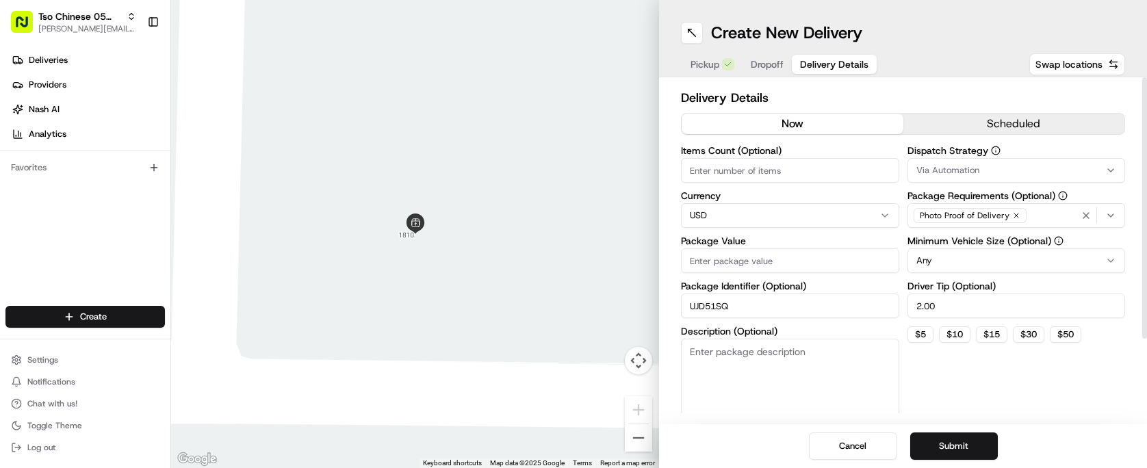
type input "2.00"
click at [978, 155] on label "Dispatch Strategy" at bounding box center [1016, 151] width 218 height 10
click at [978, 164] on div "Via Automation" at bounding box center [1016, 170] width 211 height 12
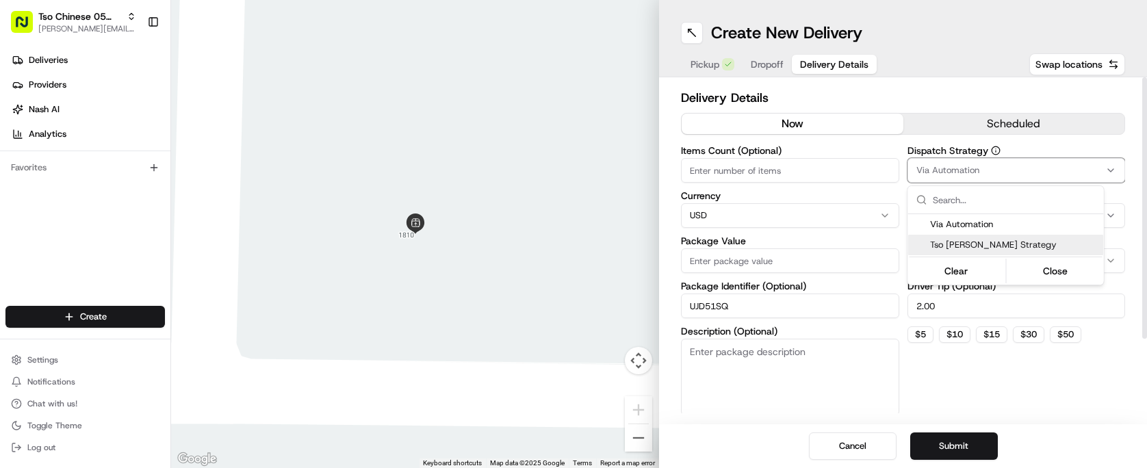
click at [989, 248] on span "Tso [PERSON_NAME] Strategy" at bounding box center [1014, 245] width 168 height 12
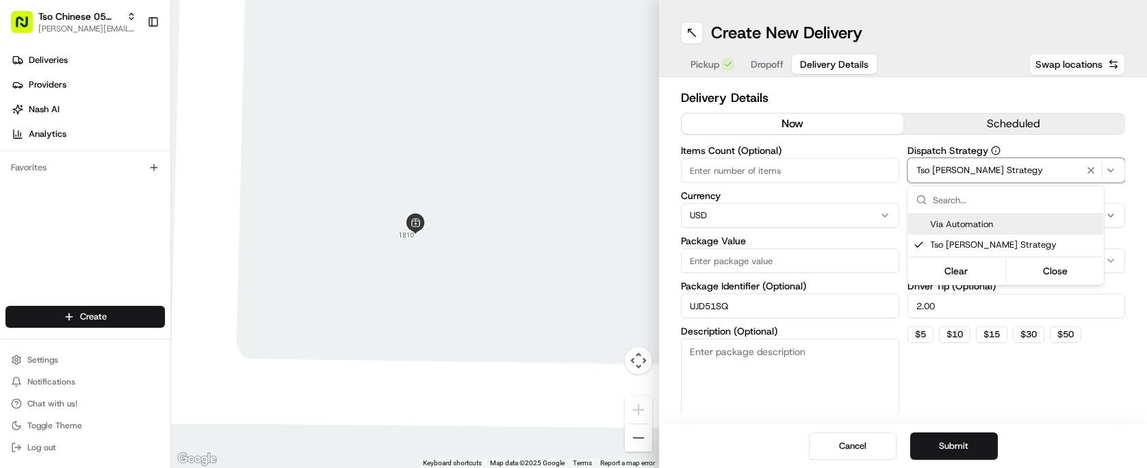
click at [747, 168] on html "Tso Chinese 05 Menchaca [EMAIL_ADDRESS][DOMAIN_NAME] Toggle Sidebar Deliveries …" at bounding box center [573, 234] width 1147 height 468
click at [747, 168] on input "Items Count (Optional)" at bounding box center [790, 170] width 218 height 25
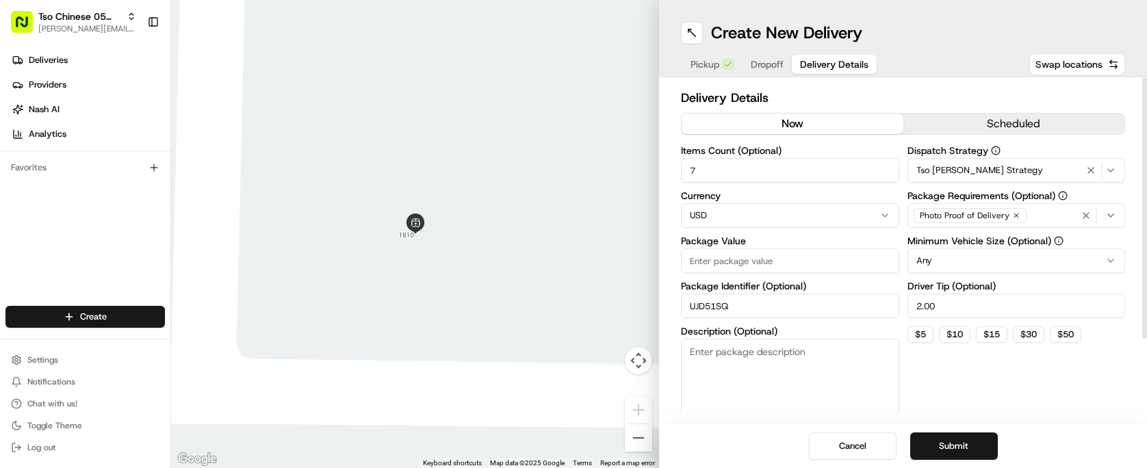
type input "7"
click at [766, 261] on input "Package Value" at bounding box center [790, 260] width 218 height 25
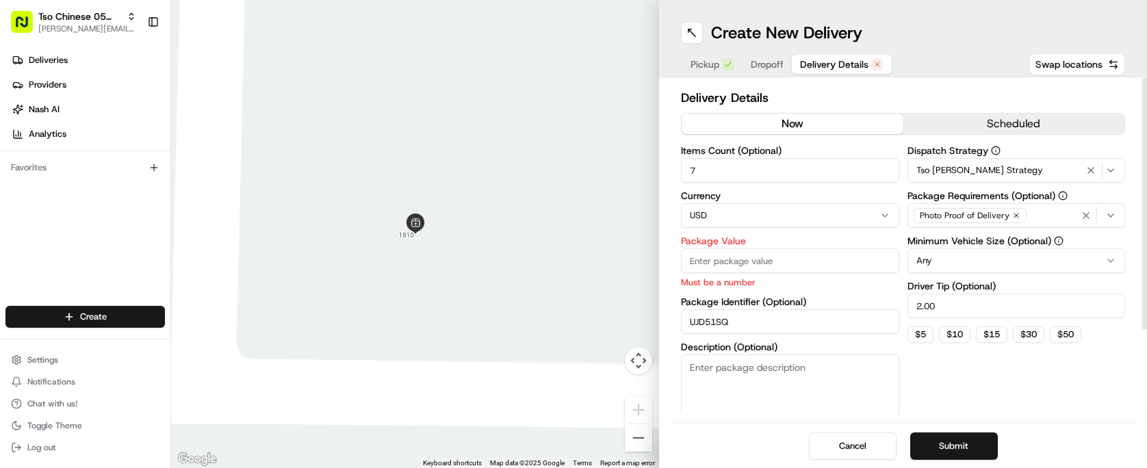
paste input "59.32"
type input "59.32"
click at [834, 88] on h2 "Delivery Details" at bounding box center [903, 97] width 444 height 19
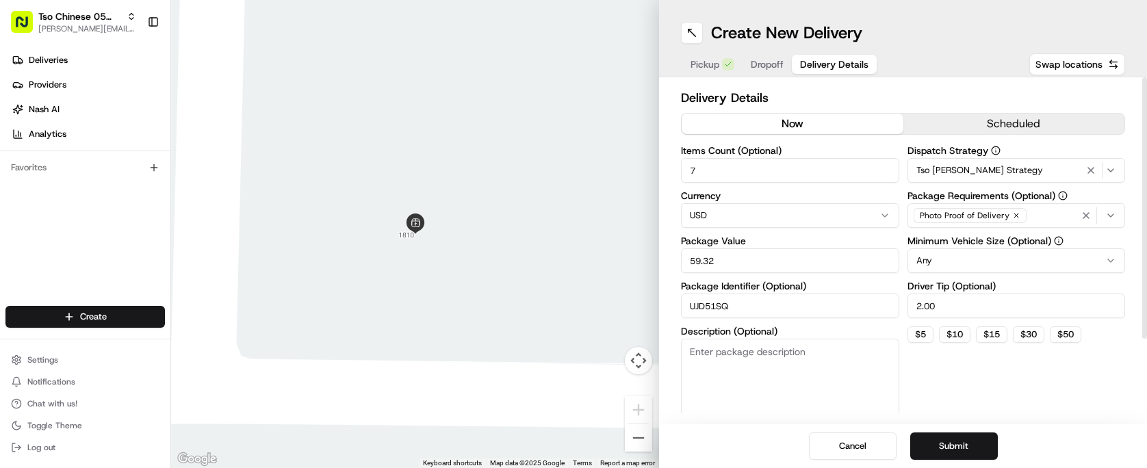
click at [776, 55] on button "Dropoff" at bounding box center [766, 64] width 49 height 19
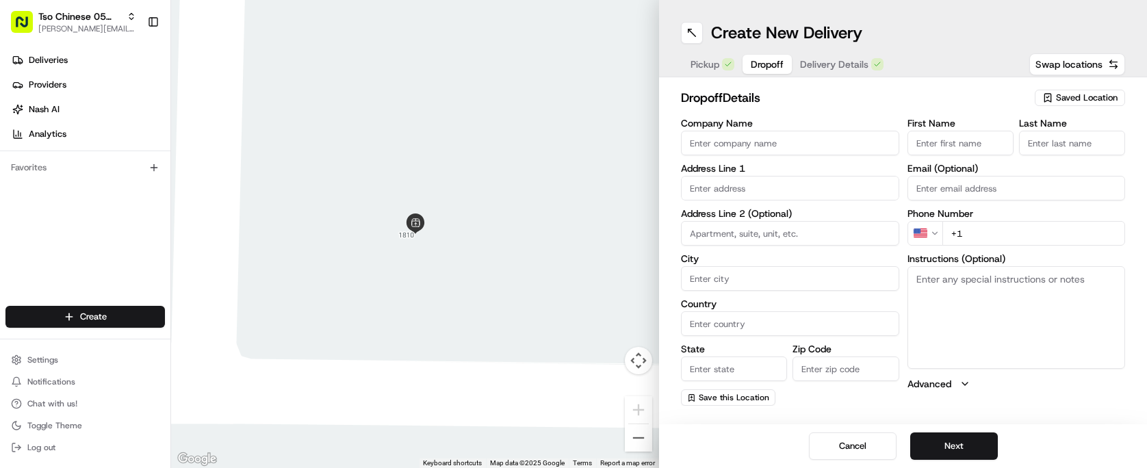
click at [780, 185] on input "text" at bounding box center [790, 188] width 218 height 25
paste input "[STREET_ADDRESS][PERSON_NAME]"
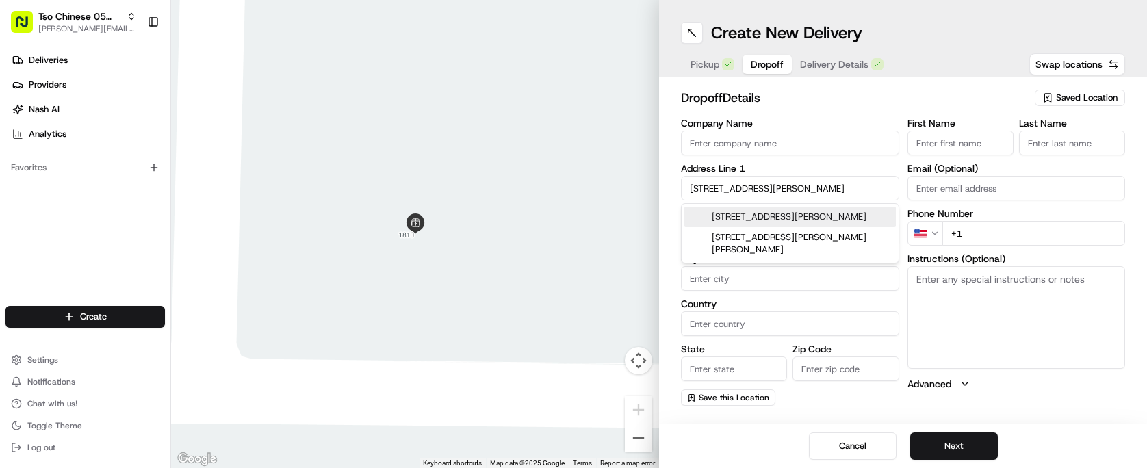
click at [828, 217] on div "[STREET_ADDRESS][PERSON_NAME]" at bounding box center [789, 217] width 211 height 21
type input "[STREET_ADDRESS][PERSON_NAME]"
type input "Austin"
type input "[GEOGRAPHIC_DATA]"
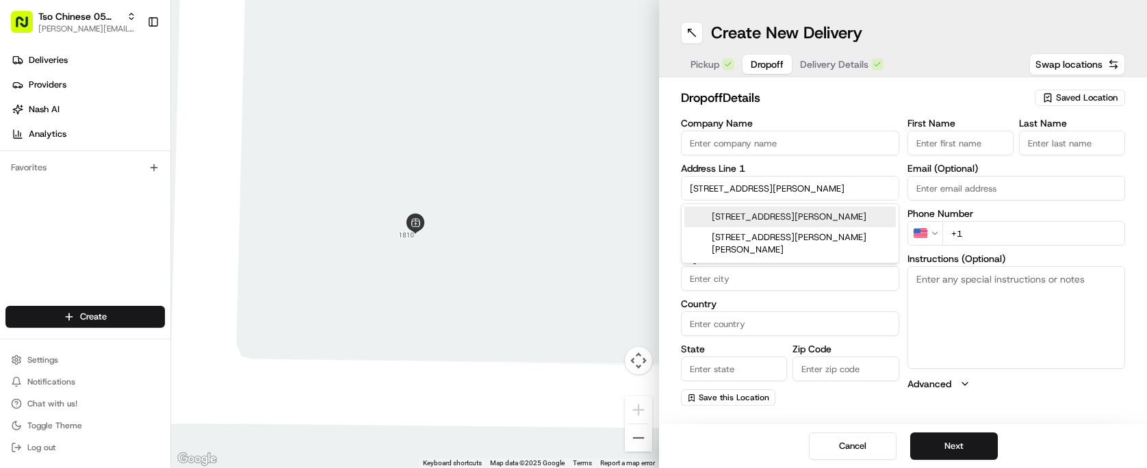
type input "78745"
type input "[STREET_ADDRESS][PERSON_NAME]"
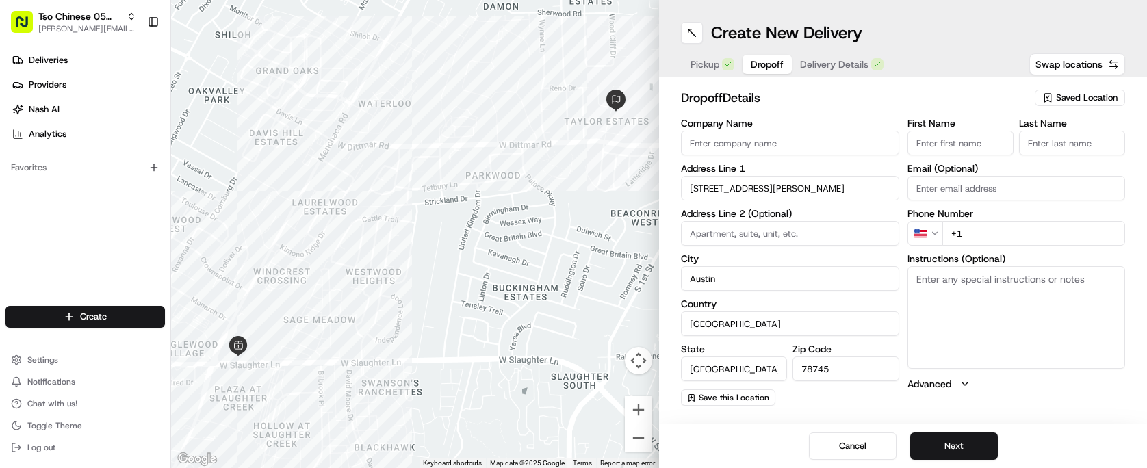
click at [937, 146] on input "First Name" at bounding box center [960, 143] width 106 height 25
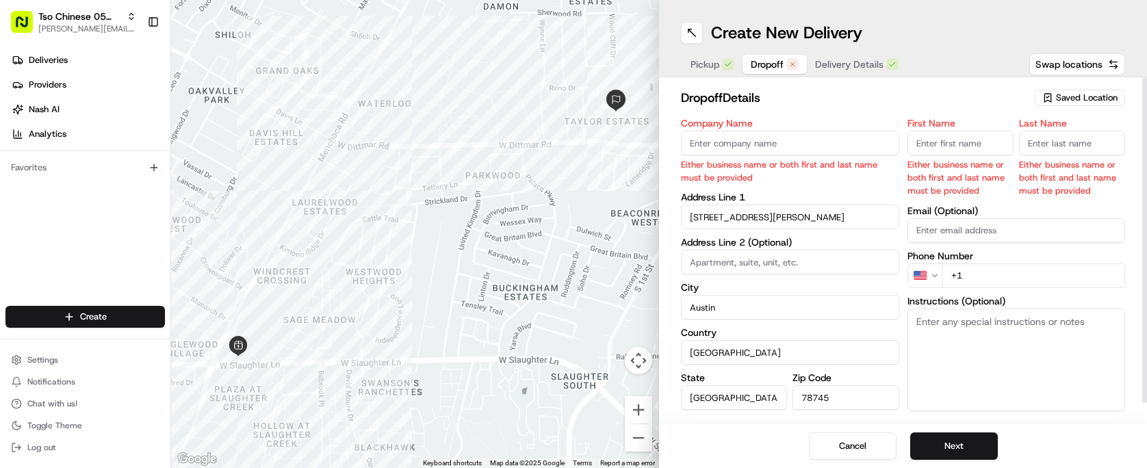
paste input "[PERSON_NAME]"
type input "[PERSON_NAME]"
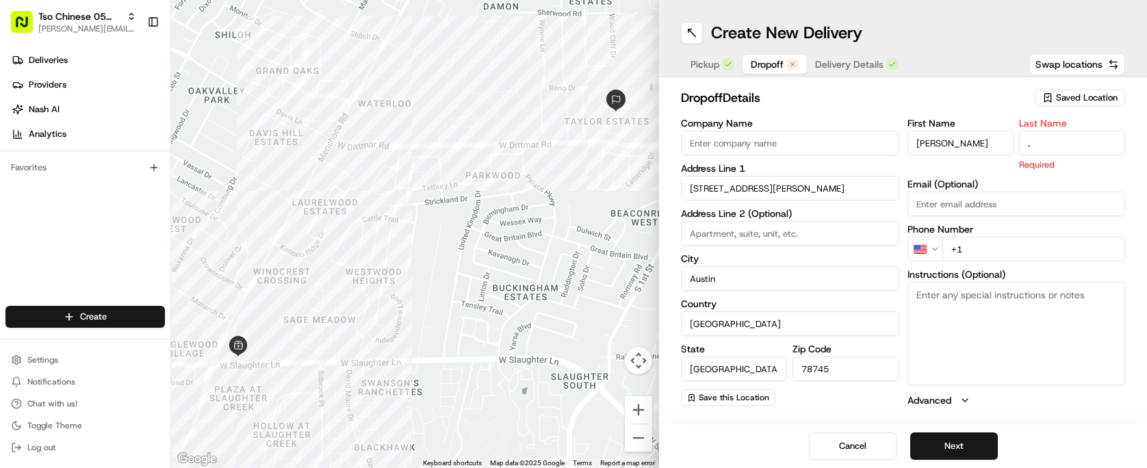
type input "."
click at [864, 99] on h2 "dropoff Details" at bounding box center [853, 97] width 345 height 19
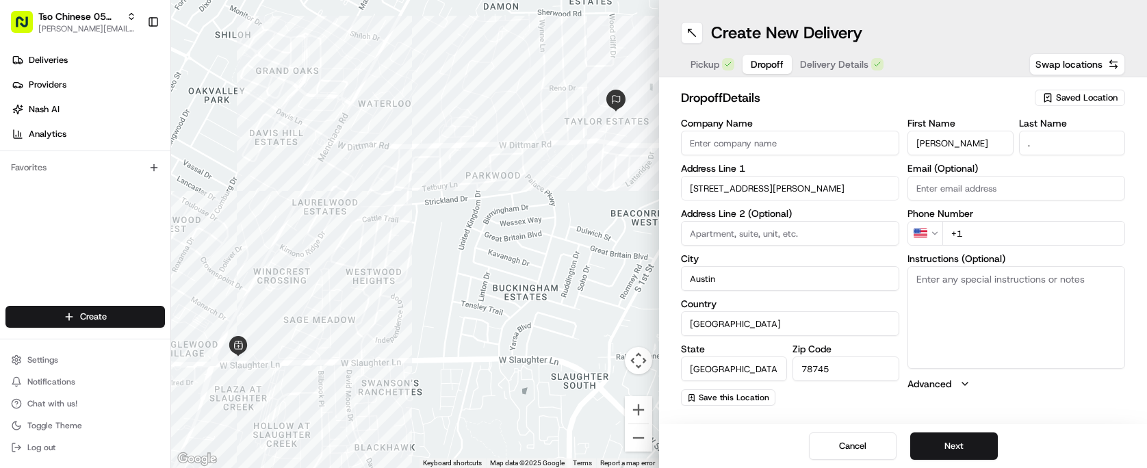
click at [980, 224] on input "+1" at bounding box center [1033, 233] width 183 height 25
click at [978, 228] on input "+1" at bounding box center [1033, 233] width 183 height 25
paste input "[PHONE_NUMBER]"
type input "[PHONE_NUMBER]"
click at [863, 117] on div "dropoff Details Saved Location Company Name Address Line 1 [STREET_ADDRESS][PER…" at bounding box center [903, 246] width 444 height 317
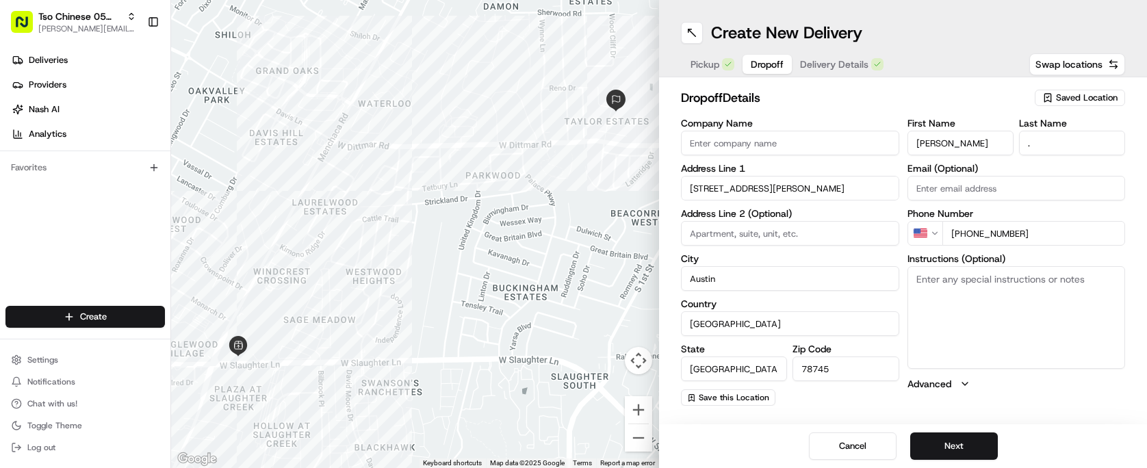
click at [1024, 330] on textarea "Instructions (Optional)" at bounding box center [1016, 317] width 218 height 103
paste textarea "Leave food on small table next to door."
type textarea "Leave food on small table next to door."
click at [997, 413] on div "dropoff Details Saved Location Company Name Address Line 1 [STREET_ADDRESS][PER…" at bounding box center [903, 246] width 488 height 339
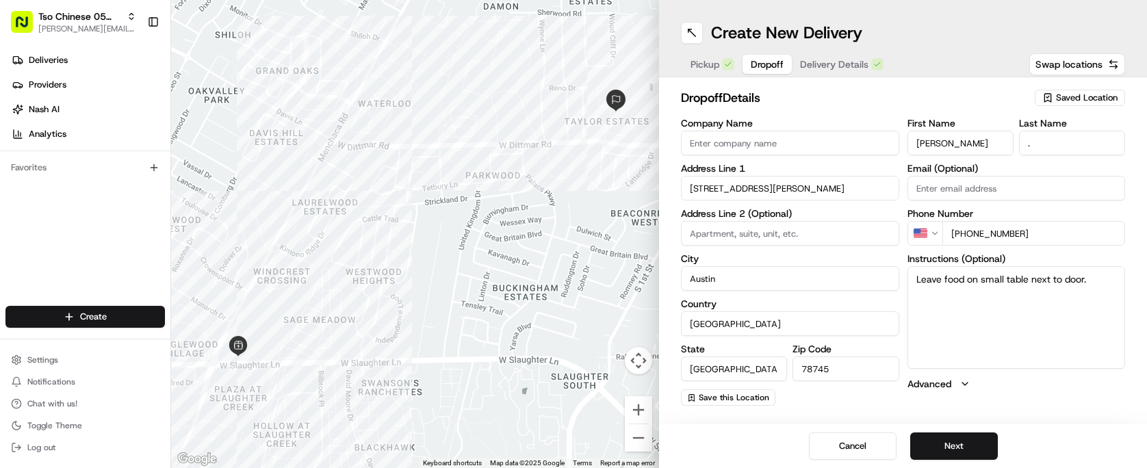
click at [827, 118] on div "dropoff Details Saved Location Company Name Address Line 1 [STREET_ADDRESS][PER…" at bounding box center [903, 246] width 444 height 317
click at [952, 454] on button "Next" at bounding box center [954, 445] width 88 height 27
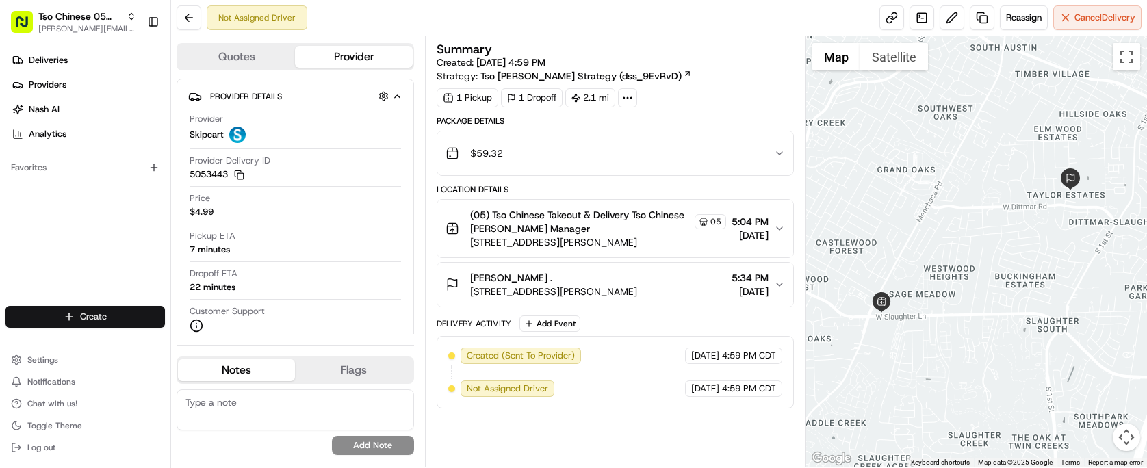
click at [121, 326] on html "Tso Chinese 05 Menchaca [EMAIL_ADDRESS][DOMAIN_NAME] Toggle Sidebar Deliveries …" at bounding box center [573, 234] width 1147 height 468
click at [229, 341] on link "Delivery" at bounding box center [247, 342] width 153 height 25
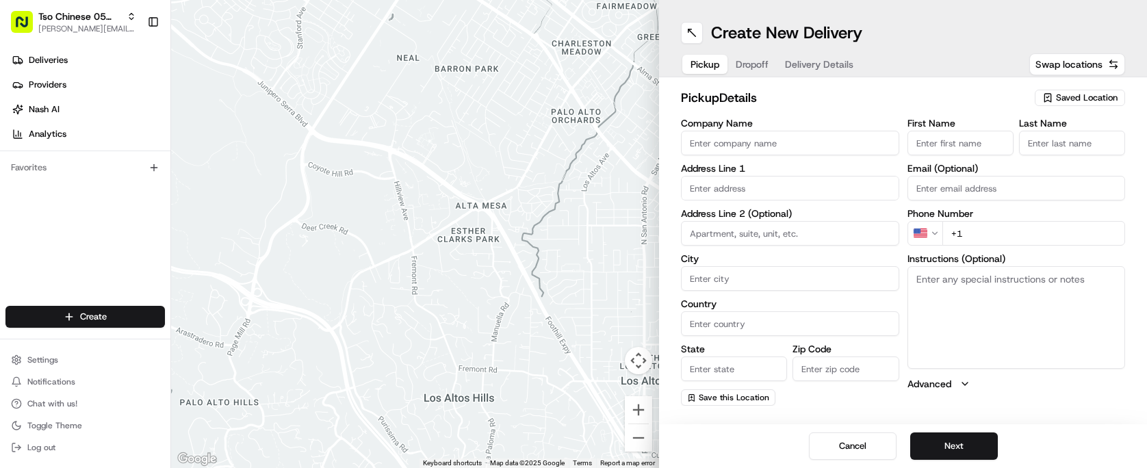
click at [1075, 107] on button "Saved Location" at bounding box center [1079, 97] width 90 height 19
click at [1051, 155] on span "(05) Tso Chinese Takeout & Delivery (05)" at bounding box center [1056, 149] width 168 height 12
type input "(05) Tso Chinese Takeout & Delivery"
type input "[STREET_ADDRESS][PERSON_NAME]"
type input "Ste 100"
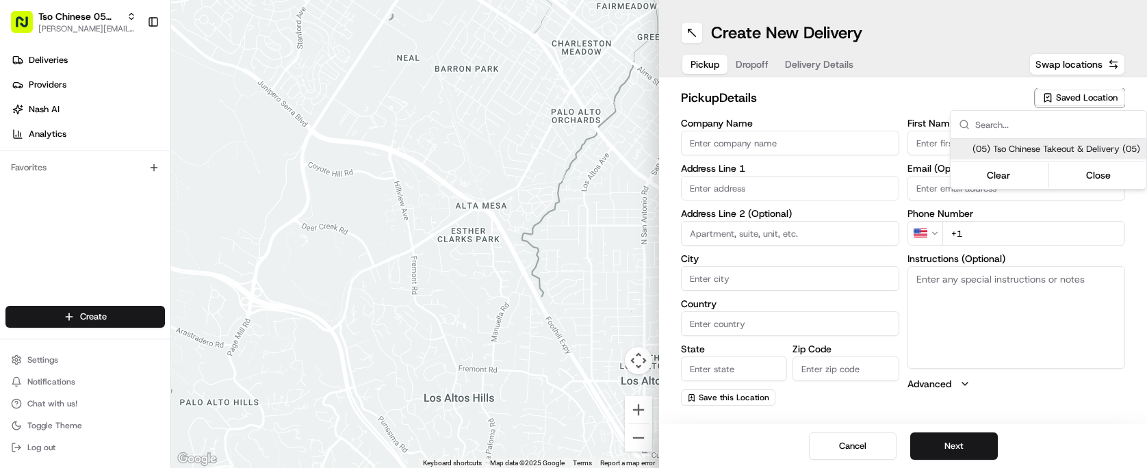
type input "Austin"
type input "US"
type input "[GEOGRAPHIC_DATA]"
type input "78748"
type input "Tso Chinese"
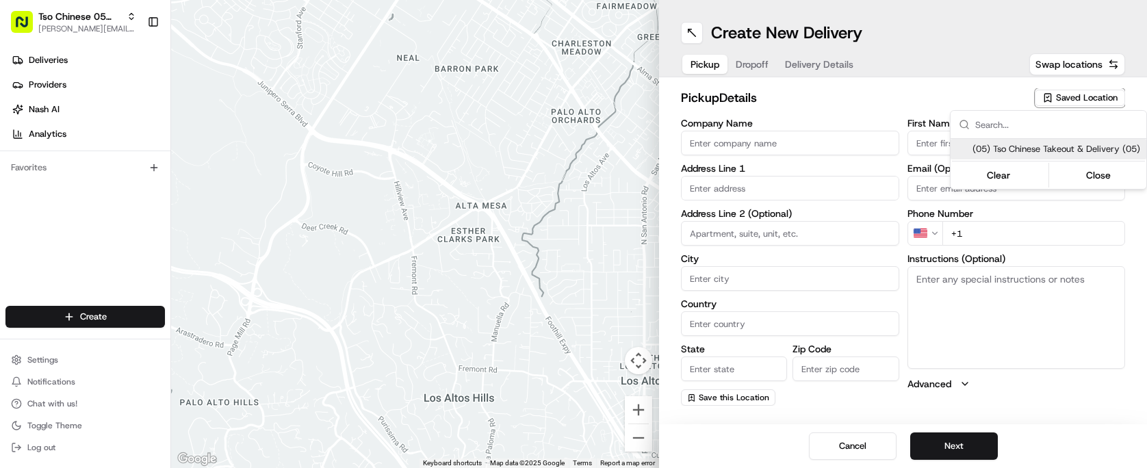
type input "[PERSON_NAME] Manager"
type input "[EMAIL_ADDRESS][DOMAIN_NAME]"
type input "[PHONE_NUMBER]"
type textarea "Submit a picture displaying address & food as Proof of Delivery. Envía una foto…"
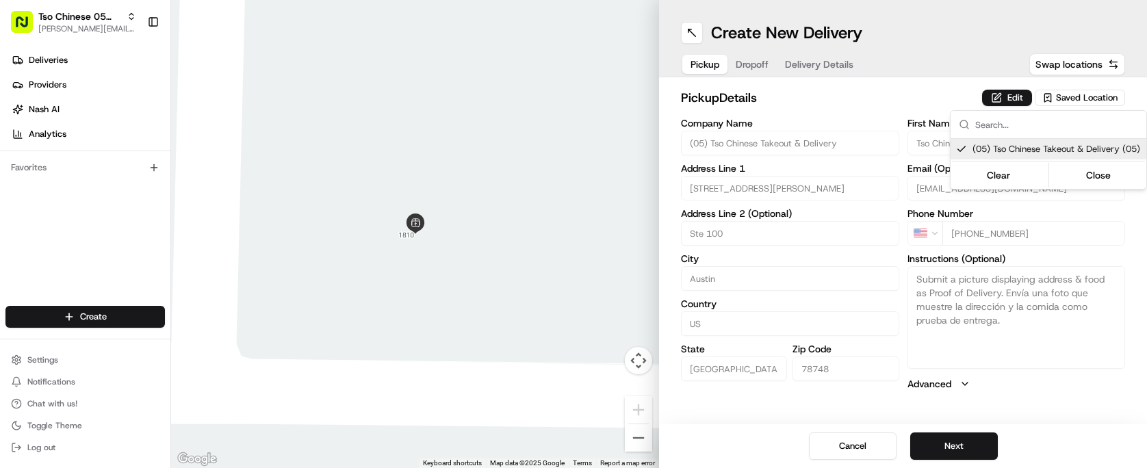
click at [878, 98] on html "Tso Chinese 05 Menchaca [EMAIL_ADDRESS][DOMAIN_NAME] Toggle Sidebar Deliveries …" at bounding box center [573, 234] width 1147 height 468
click at [765, 62] on span "Dropoff" at bounding box center [751, 64] width 33 height 14
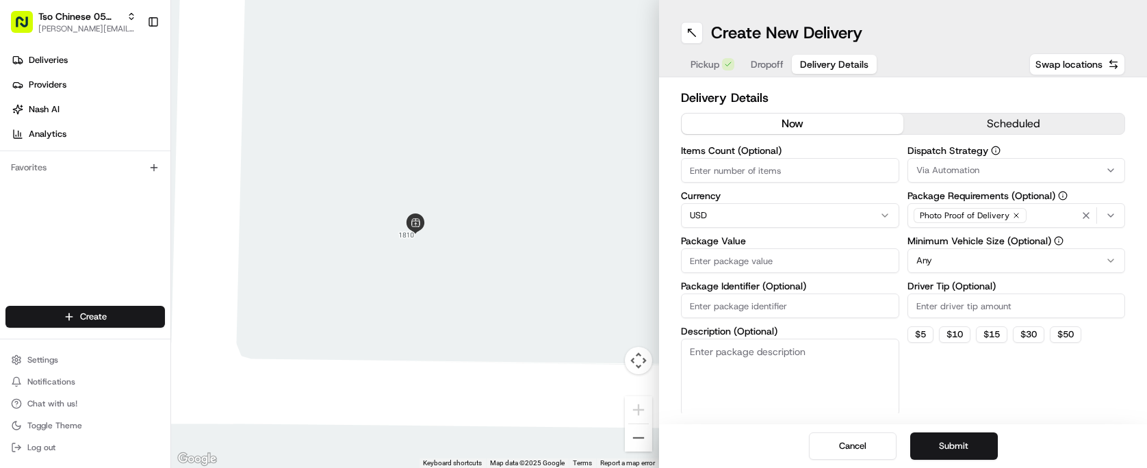
click at [765, 64] on span "Dropoff" at bounding box center [766, 64] width 33 height 14
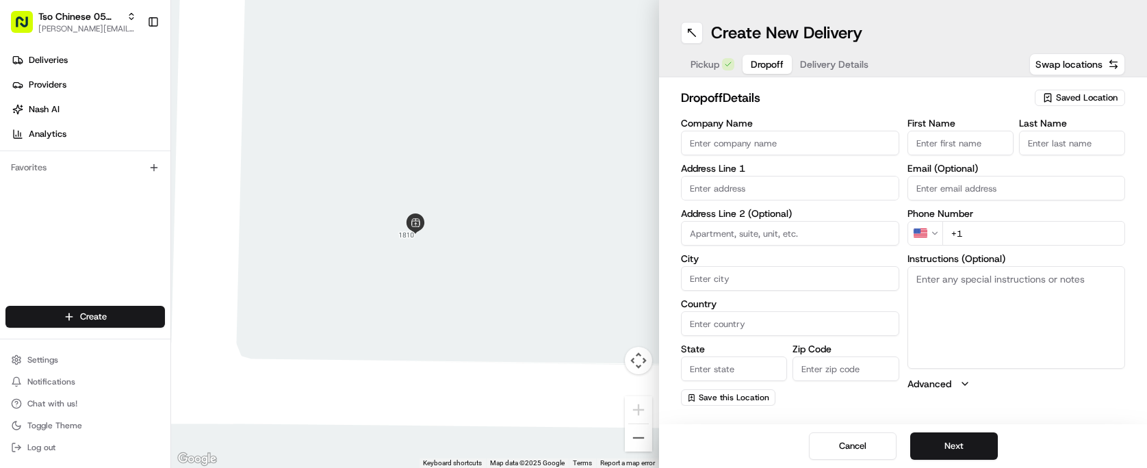
click at [765, 64] on span "Dropoff" at bounding box center [766, 64] width 33 height 14
click at [834, 77] on div "Create New Delivery Pickup Dropoff Delivery Details Swap locations" at bounding box center [903, 38] width 488 height 77
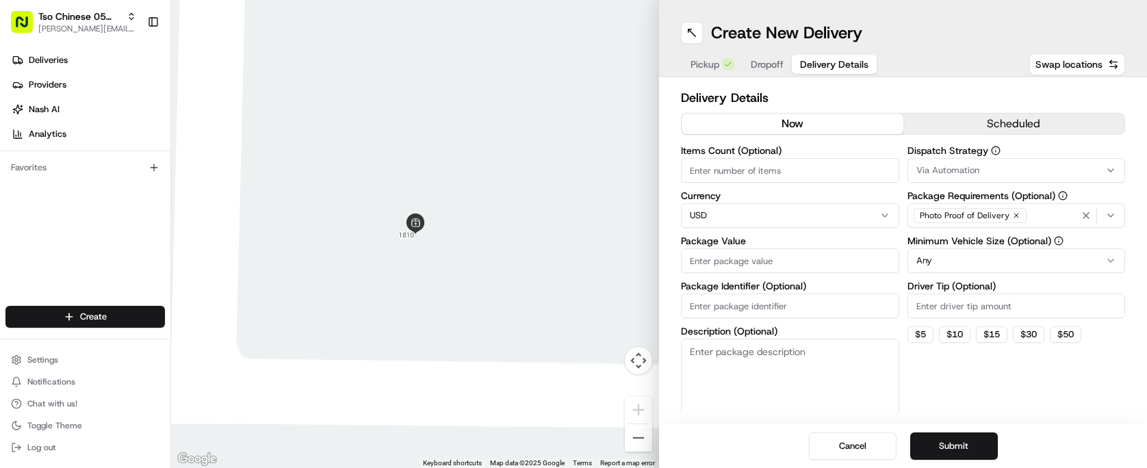
click at [833, 70] on span "Delivery Details" at bounding box center [834, 64] width 68 height 14
click at [809, 322] on div "Items Count (Optional) Currency USD Package Value Package Identifier (Optional)…" at bounding box center [790, 281] width 218 height 270
click at [809, 320] on div "Items Count (Optional) Currency USD Package Value Package Identifier (Optional)…" at bounding box center [790, 281] width 218 height 270
click at [801, 309] on input "Package Identifier (Optional)" at bounding box center [790, 305] width 218 height 25
paste input "Y6OWRNL"
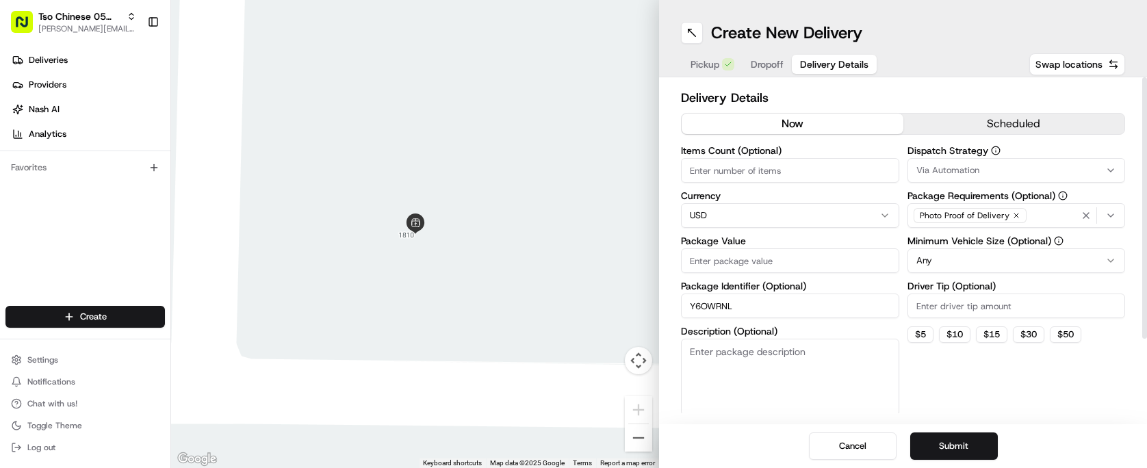
type input "Y6OWRNL"
click at [933, 313] on input "Driver Tip (Optional)" at bounding box center [1016, 305] width 218 height 25
type input "2.00"
click at [988, 165] on div "Via Automation" at bounding box center [1016, 170] width 211 height 12
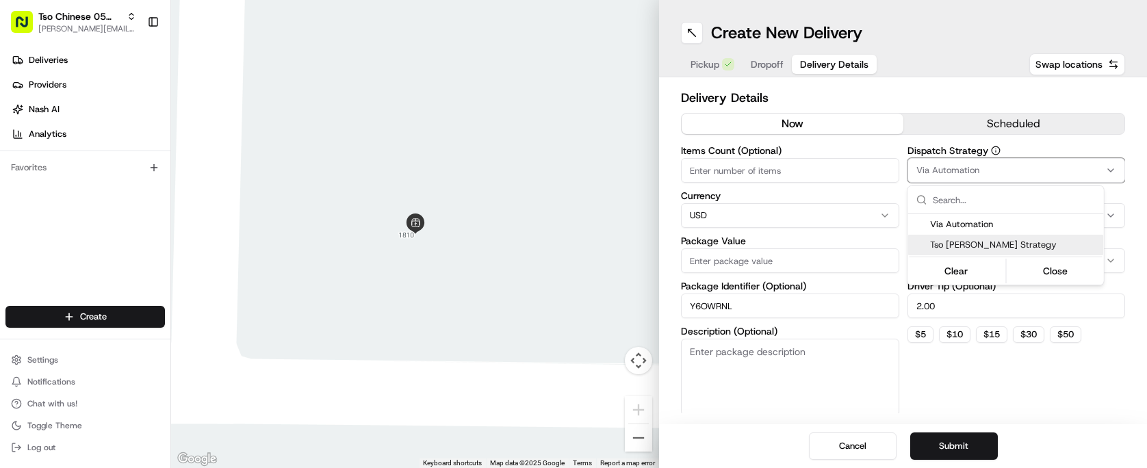
click at [998, 235] on div "Tso [PERSON_NAME] Strategy" at bounding box center [1006, 245] width 196 height 21
click at [817, 181] on html "Tso Chinese 05 Menchaca [EMAIL_ADDRESS][DOMAIN_NAME] Toggle Sidebar Deliveries …" at bounding box center [573, 234] width 1147 height 468
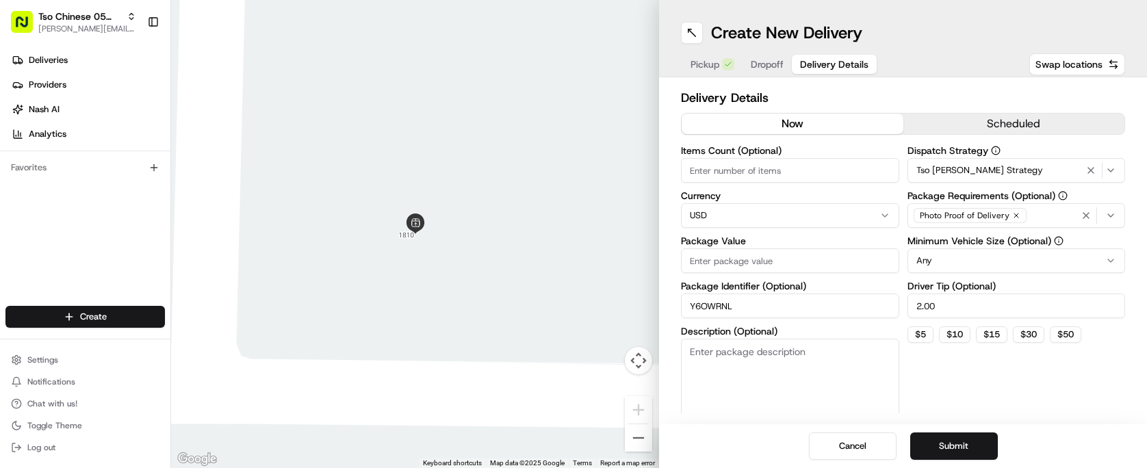
click at [817, 181] on html "Tso Chinese 05 Menchaca [EMAIL_ADDRESS][DOMAIN_NAME] Toggle Sidebar Deliveries …" at bounding box center [573, 234] width 1147 height 468
click at [817, 181] on input "Items Count (Optional)" at bounding box center [790, 170] width 218 height 25
type input "4"
click at [794, 276] on div "Items Count (Optional) 4 Currency USD Package Value Package Identifier (Optiona…" at bounding box center [790, 281] width 218 height 270
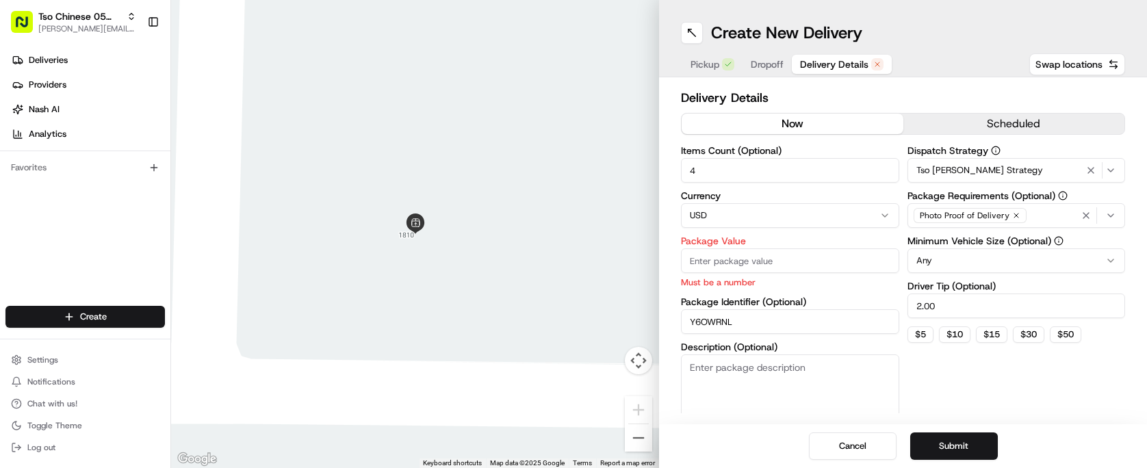
paste input "42.87"
type input "42.87"
click at [949, 367] on div "Dispatch Strategy Tso [PERSON_NAME] Strategy Package Requirements (Optional) Ph…" at bounding box center [1016, 288] width 218 height 285
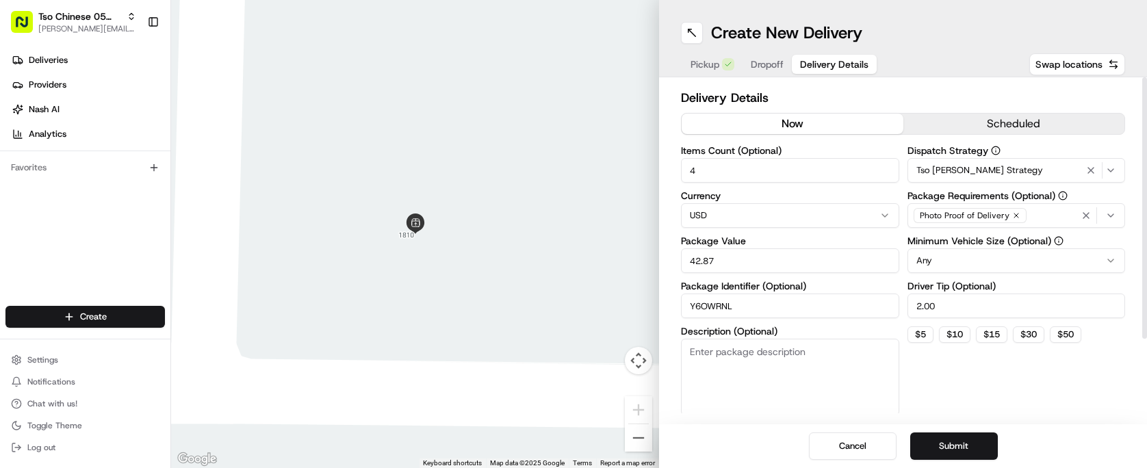
click at [764, 62] on span "Dropoff" at bounding box center [766, 64] width 33 height 14
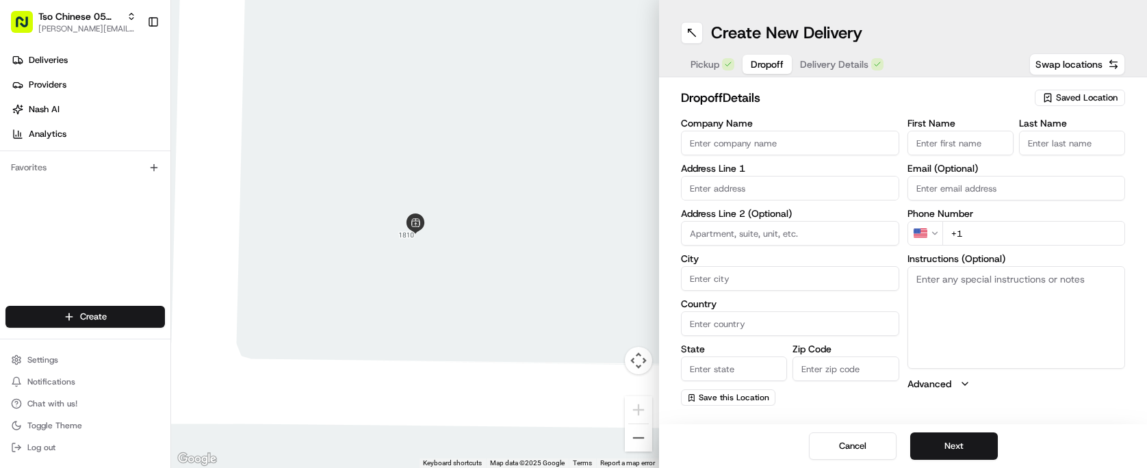
click at [746, 185] on input "text" at bounding box center [790, 188] width 218 height 25
paste input "[STREET_ADDRESS]"
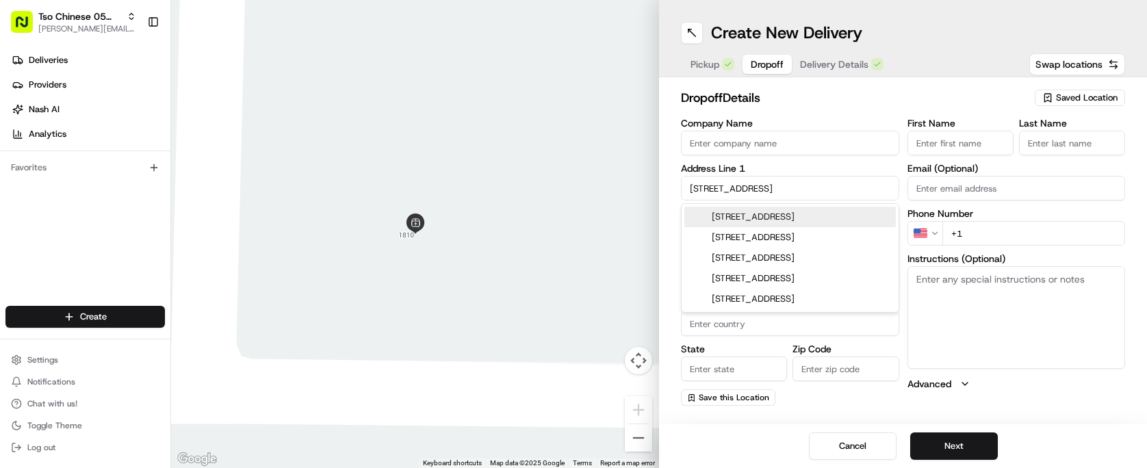
click at [837, 217] on div "[STREET_ADDRESS]" at bounding box center [789, 217] width 211 height 21
type input "[STREET_ADDRESS]"
type input "Austin"
type input "[GEOGRAPHIC_DATA]"
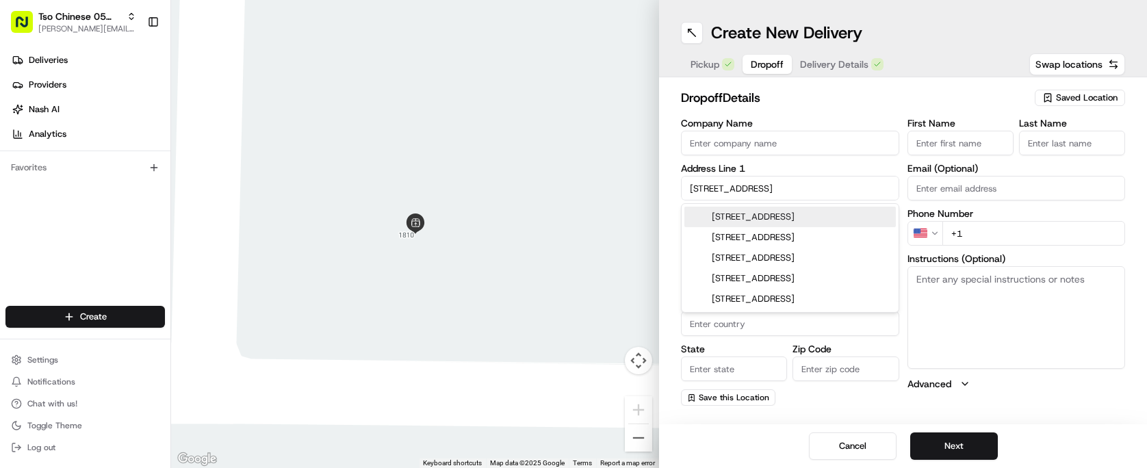
type input "78748"
type input "[STREET_ADDRESS]"
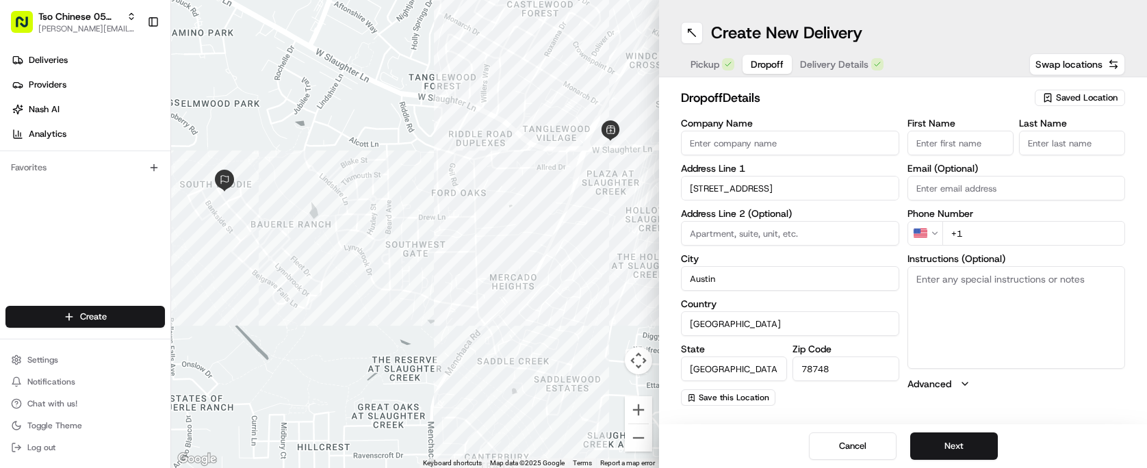
click at [949, 148] on input "First Name" at bounding box center [960, 143] width 106 height 25
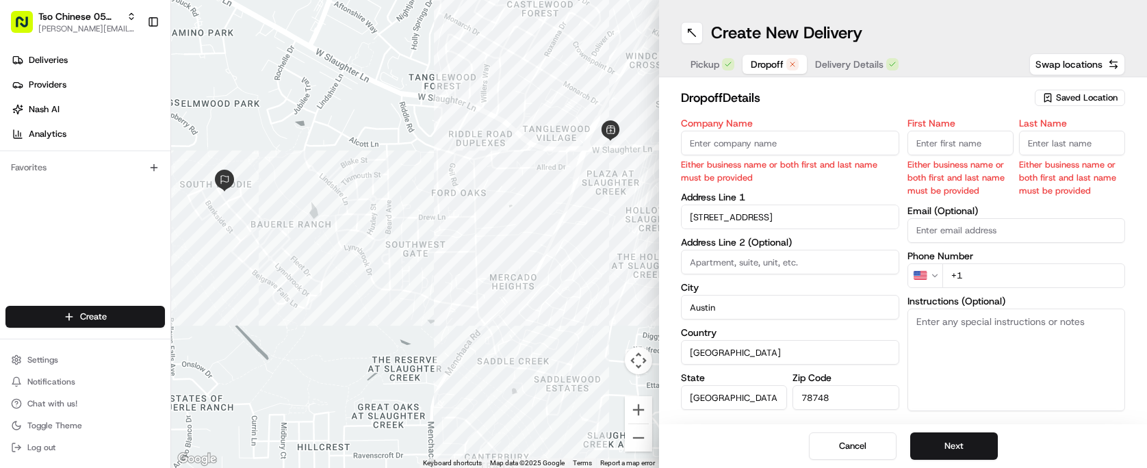
paste input "[PERSON_NAME]"
type input "[PERSON_NAME]"
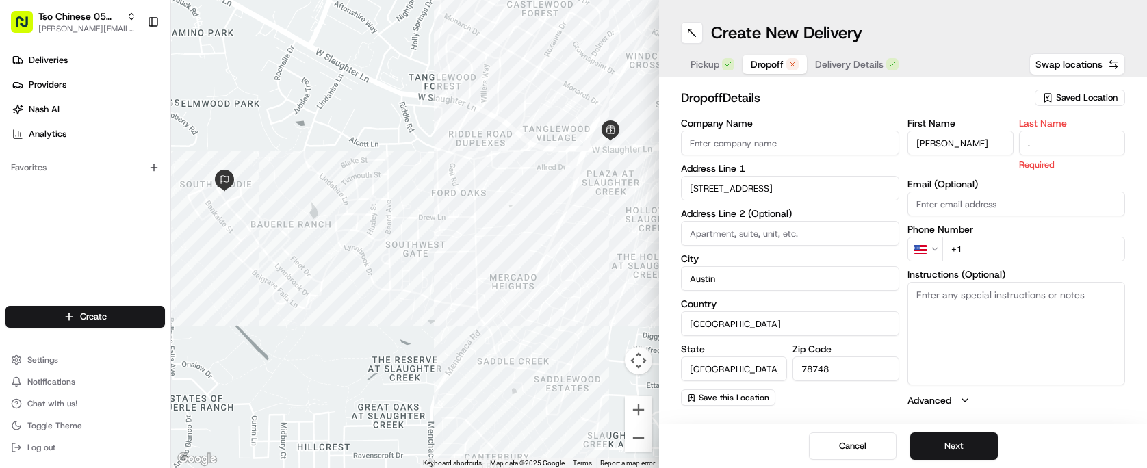
type input "."
click at [924, 98] on h2 "dropoff Details" at bounding box center [853, 97] width 345 height 19
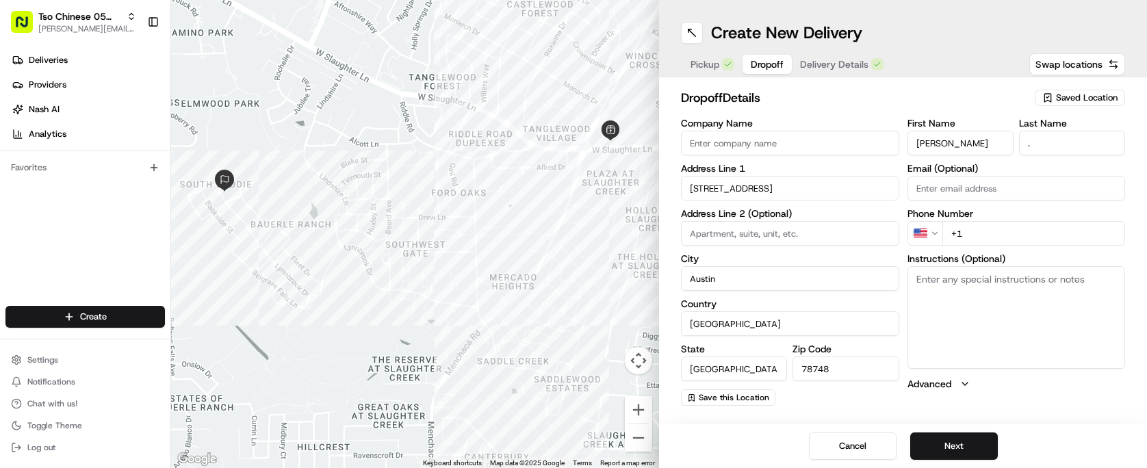
click at [1024, 225] on input "+1" at bounding box center [1033, 233] width 183 height 25
click at [1023, 228] on input "+1" at bounding box center [1033, 233] width 183 height 25
paste input "[PHONE_NUMBER]"
type input "[PHONE_NUMBER]"
click at [919, 108] on div "dropoff Details Saved Location" at bounding box center [903, 100] width 444 height 25
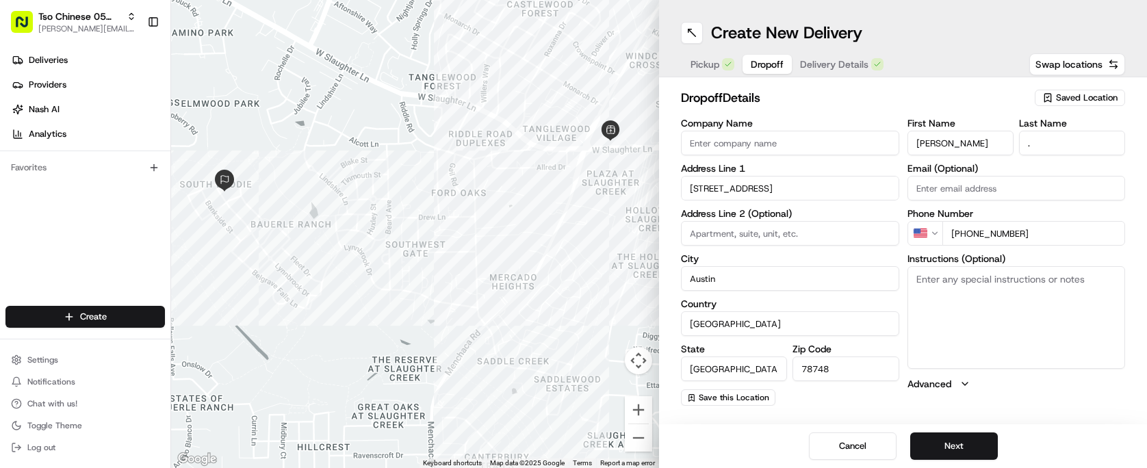
click at [1040, 404] on div "First Name [PERSON_NAME] Last Name . Email (Optional) Phone Number US [PHONE_NU…" at bounding box center [1016, 261] width 218 height 287
click at [967, 436] on button "Next" at bounding box center [954, 445] width 88 height 27
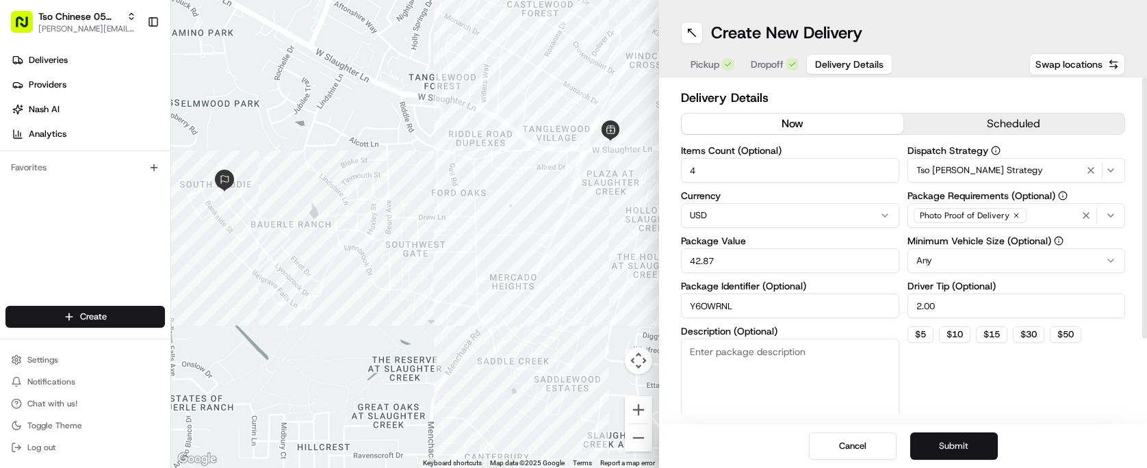
click at [947, 437] on button "Submit" at bounding box center [954, 445] width 88 height 27
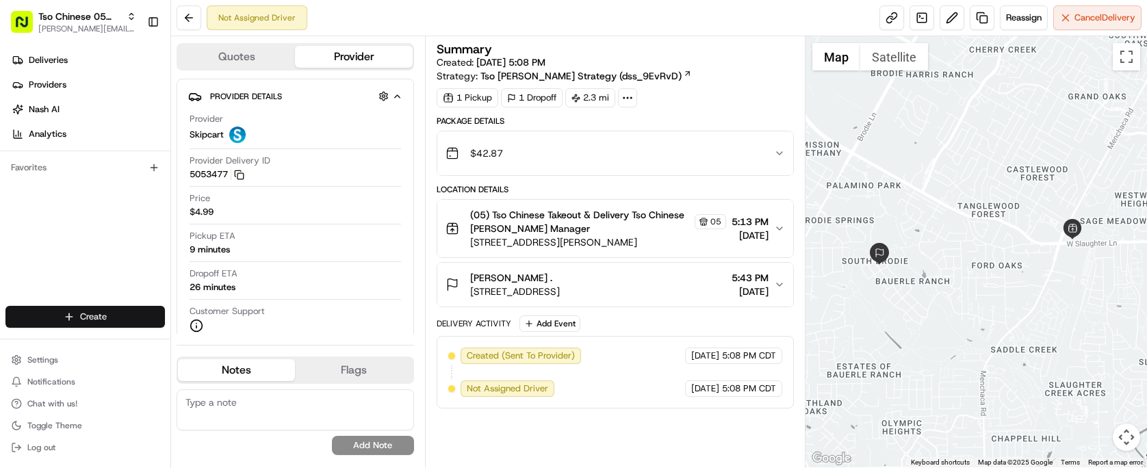
click at [142, 313] on html "Tso Chinese 05 Menchaca [EMAIL_ADDRESS][DOMAIN_NAME] Toggle Sidebar Deliveries …" at bounding box center [573, 234] width 1147 height 468
click at [192, 327] on div "Create" at bounding box center [247, 319] width 153 height 21
click at [205, 343] on link "Delivery" at bounding box center [247, 342] width 153 height 25
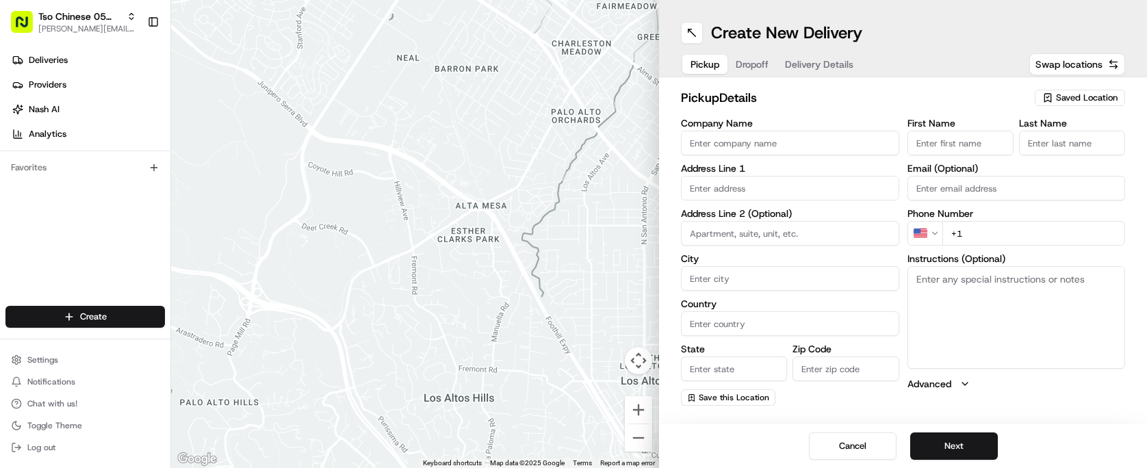
click at [1090, 98] on span "Saved Location" at bounding box center [1087, 98] width 62 height 12
click at [1040, 141] on div "(05) Tso Chinese Takeout & Delivery (05)" at bounding box center [1048, 149] width 196 height 21
type input "(05) Tso Chinese Takeout & Delivery"
type input "[STREET_ADDRESS][PERSON_NAME]"
type input "Ste 100"
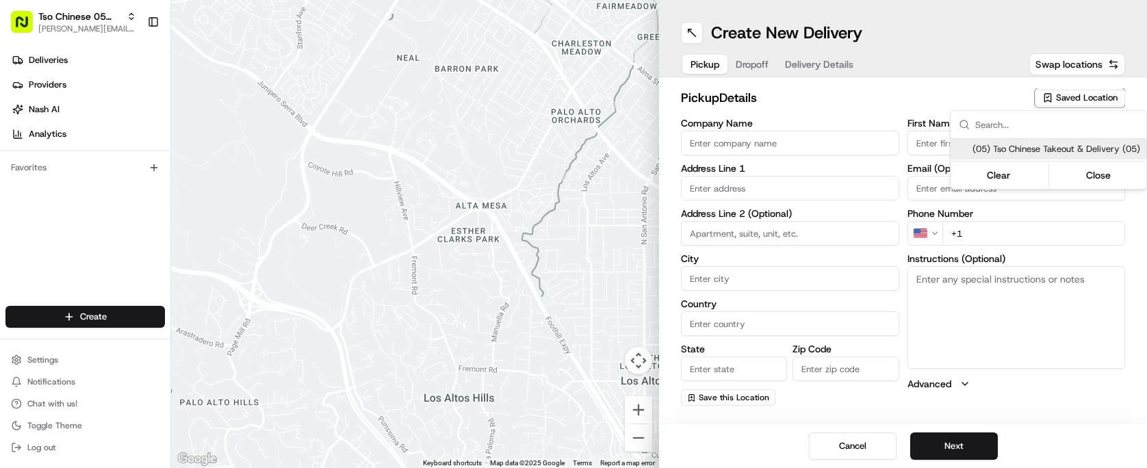
type input "Austin"
type input "US"
type input "[GEOGRAPHIC_DATA]"
type input "78748"
type input "Tso Chinese"
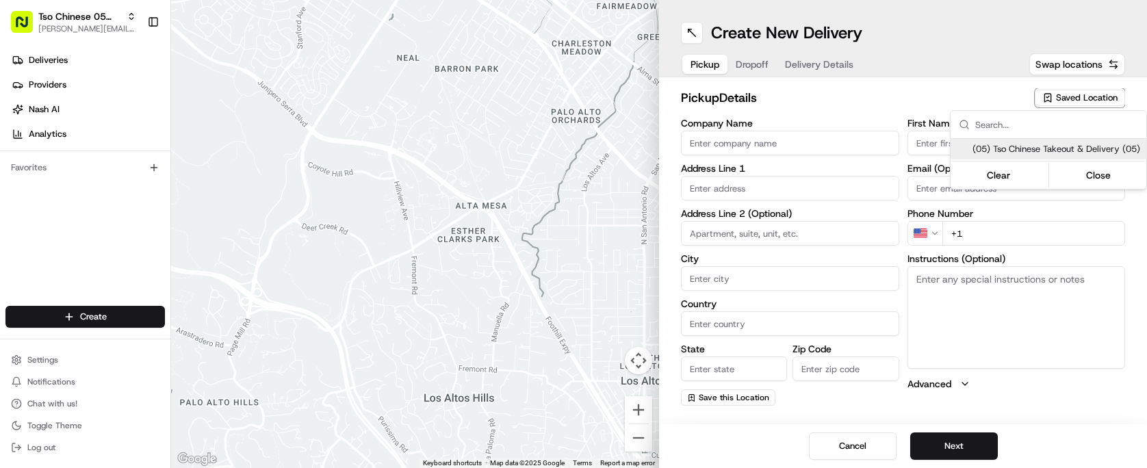
type input "[PERSON_NAME] Manager"
type input "[EMAIL_ADDRESS][DOMAIN_NAME]"
type input "[PHONE_NUMBER]"
type textarea "Submit a picture displaying address & food as Proof of Delivery. Envía una foto…"
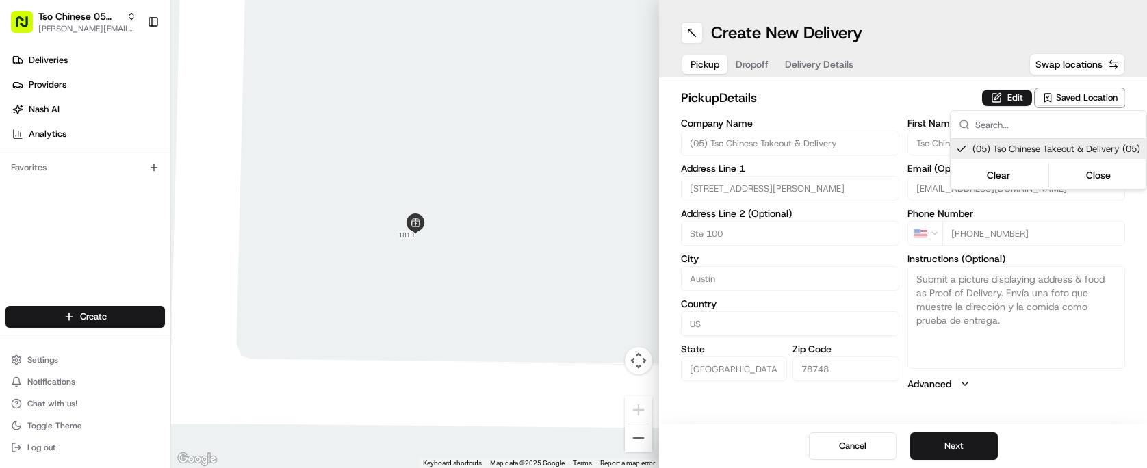
click at [781, 101] on html "Tso Chinese 05 Menchaca [EMAIL_ADDRESS][DOMAIN_NAME] Toggle Sidebar Deliveries …" at bounding box center [573, 234] width 1147 height 468
click at [759, 70] on button "Dropoff" at bounding box center [751, 64] width 49 height 19
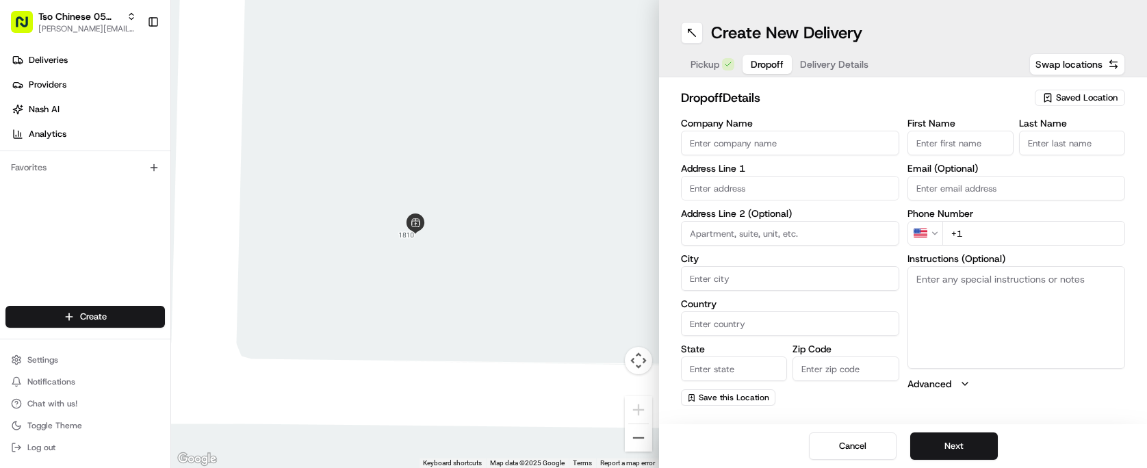
click at [815, 68] on span "Delivery Details" at bounding box center [834, 64] width 68 height 14
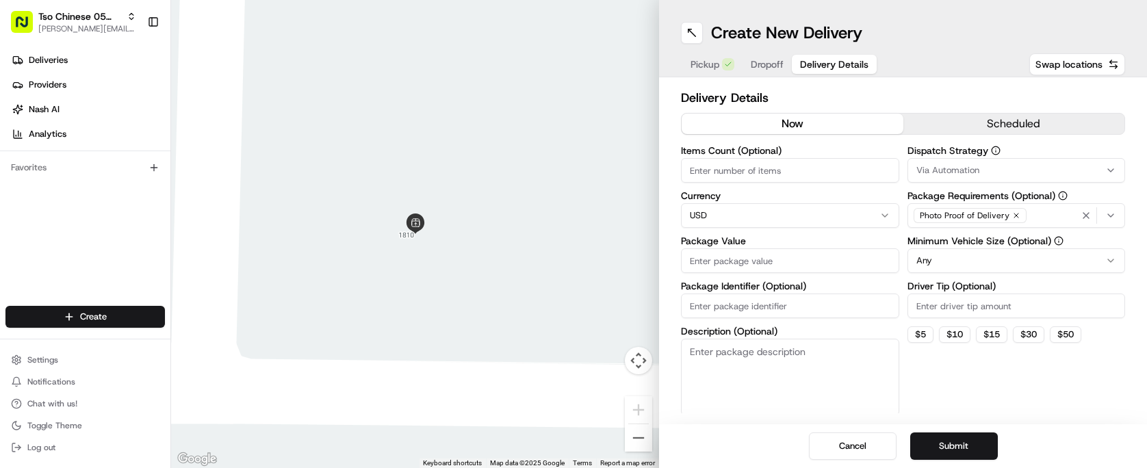
click at [815, 68] on span "Delivery Details" at bounding box center [834, 64] width 68 height 14
click at [829, 311] on input "Package Identifier (Optional)" at bounding box center [790, 305] width 218 height 25
paste input "EILJXGB"
type input "EILJXGB"
click at [1027, 288] on label "Driver Tip (Optional)" at bounding box center [1016, 286] width 218 height 10
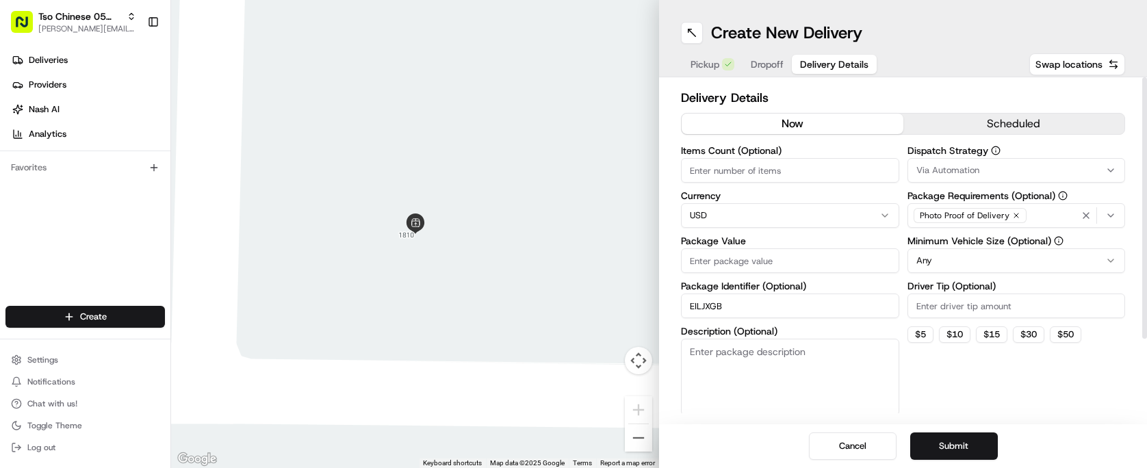
click at [1027, 293] on input "Driver Tip (Optional)" at bounding box center [1016, 305] width 218 height 25
click at [1012, 310] on input "Driver Tip (Optional)" at bounding box center [1016, 305] width 218 height 25
type input "2.00"
click at [951, 178] on button "Via Automation" at bounding box center [1016, 170] width 218 height 25
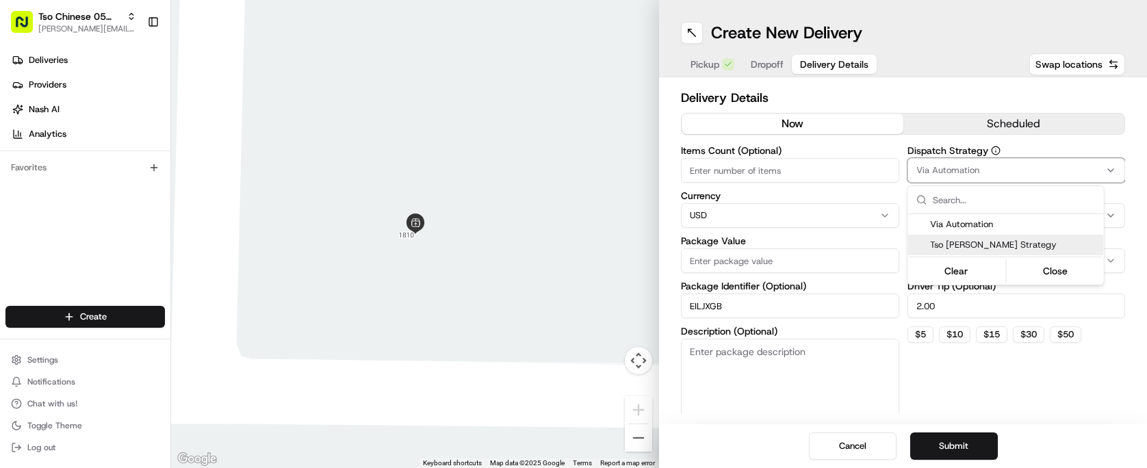
click at [969, 235] on div "Tso [PERSON_NAME] Strategy" at bounding box center [1006, 245] width 196 height 21
click at [844, 148] on html "Tso Chinese 05 Menchaca [EMAIL_ADDRESS][DOMAIN_NAME] Toggle Sidebar Deliveries …" at bounding box center [573, 234] width 1147 height 468
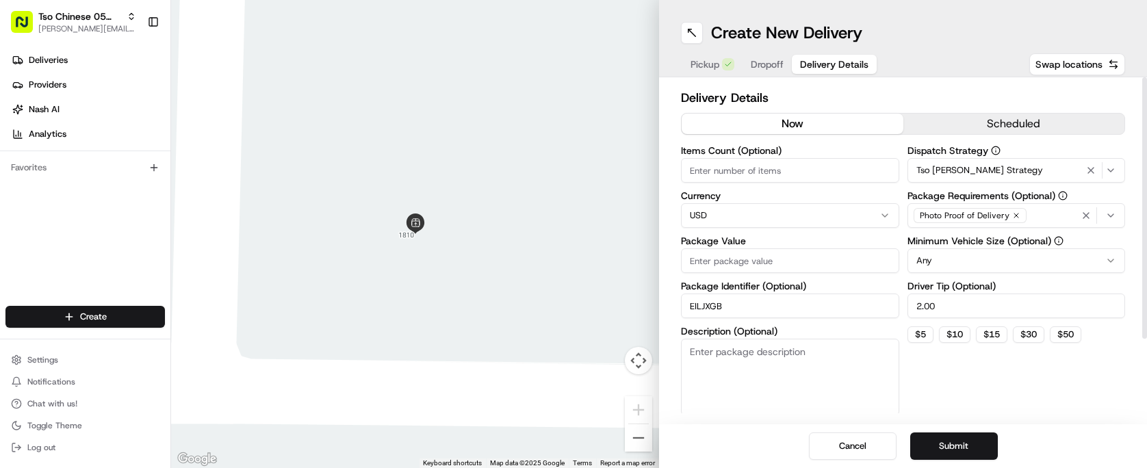
click at [844, 159] on input "Items Count (Optional)" at bounding box center [790, 170] width 218 height 25
type input "2"
click at [848, 264] on input "Package Value" at bounding box center [790, 260] width 218 height 25
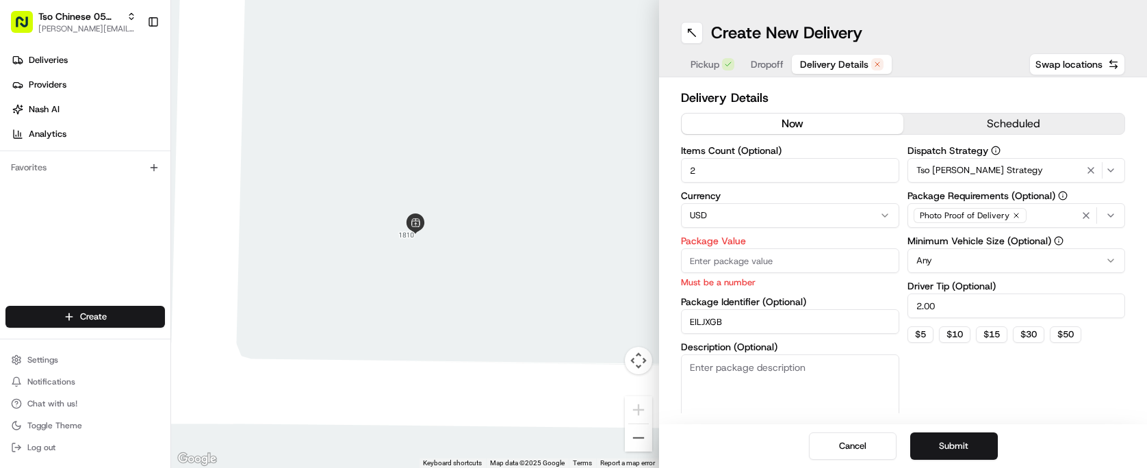
click at [751, 270] on input "Package Value" at bounding box center [790, 260] width 218 height 25
paste input "33.45"
type input "33.45"
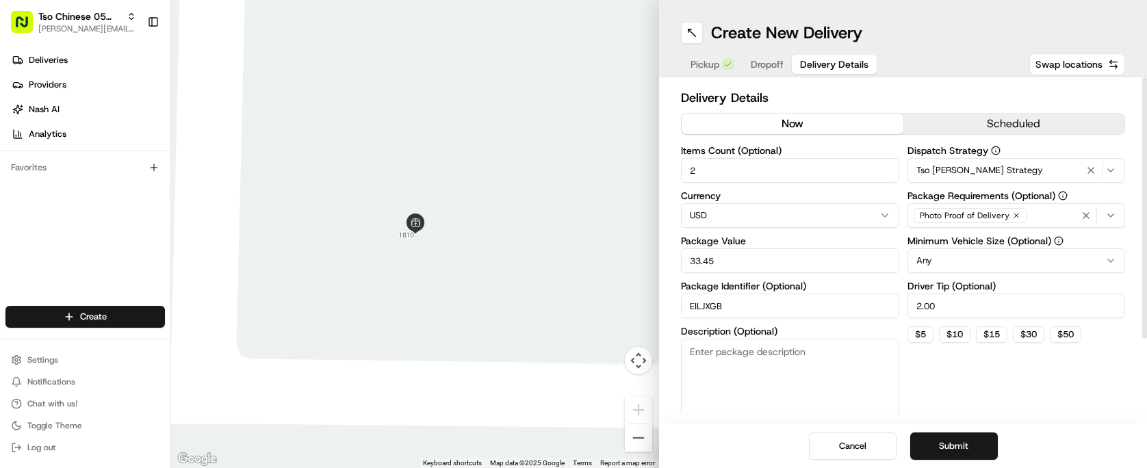
click at [980, 370] on div "Dispatch Strategy Tso [PERSON_NAME] Strategy Package Requirements (Optional) Ph…" at bounding box center [1016, 281] width 218 height 270
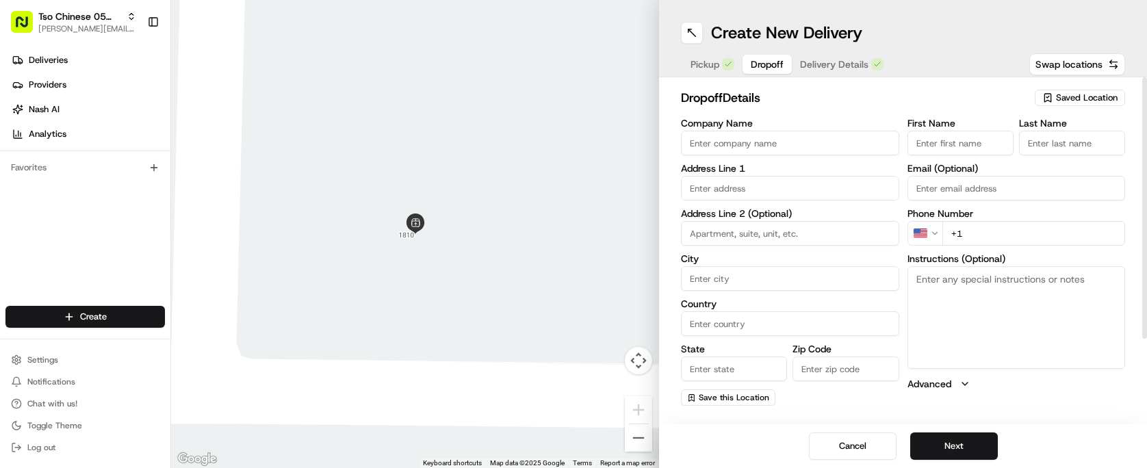
click at [776, 59] on span "Dropoff" at bounding box center [766, 64] width 33 height 14
click at [749, 190] on input "text" at bounding box center [790, 188] width 218 height 25
paste input "[STREET_ADDRESS]"
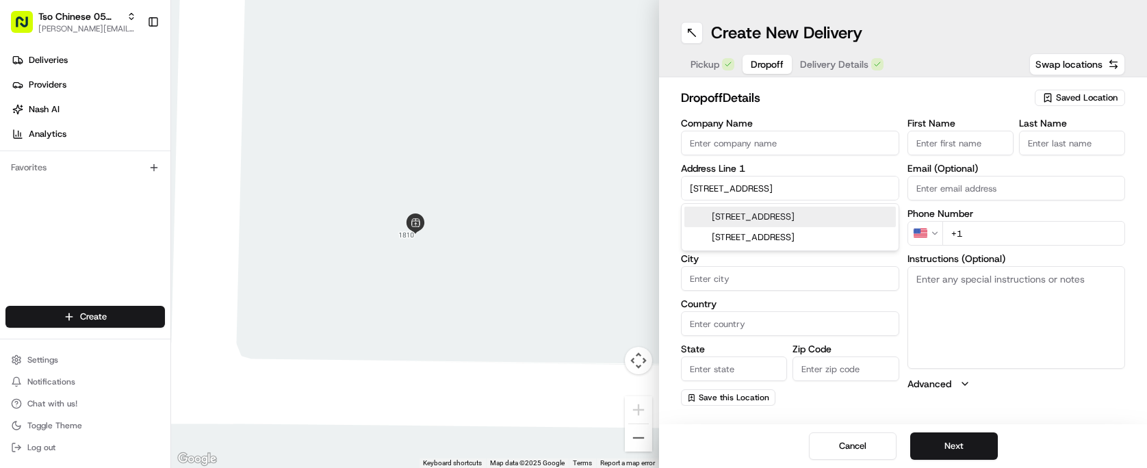
click at [787, 214] on div "[STREET_ADDRESS]" at bounding box center [789, 217] width 211 height 21
type input "[STREET_ADDRESS]"
type input "Austin"
type input "[GEOGRAPHIC_DATA]"
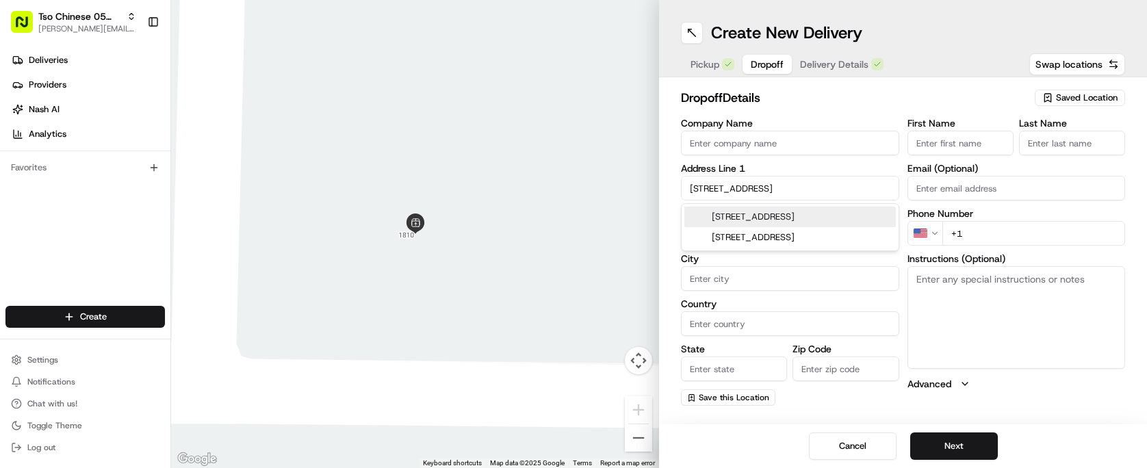
type input "78748"
type input "[STREET_ADDRESS]"
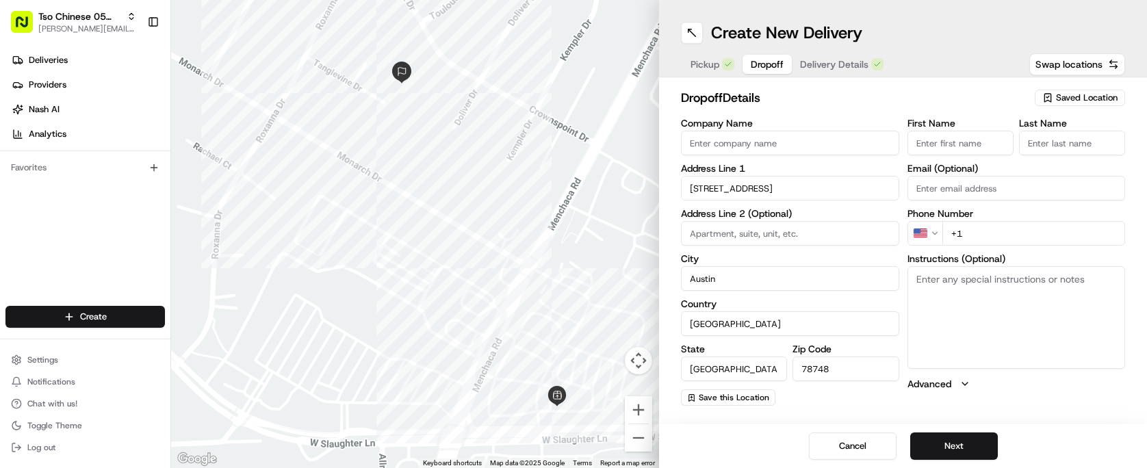
click at [964, 147] on input "First Name" at bounding box center [960, 143] width 106 height 25
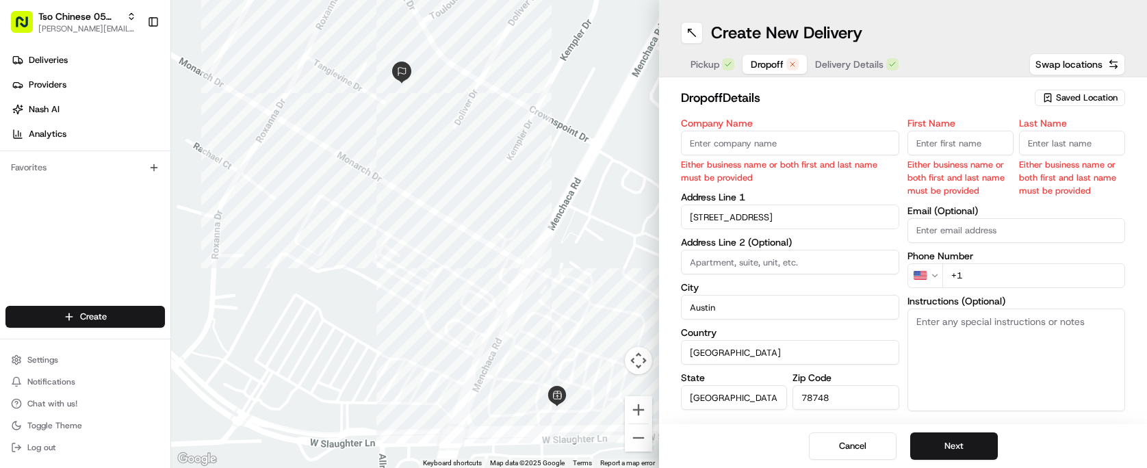
paste input "[PERSON_NAME]"
type input "[PERSON_NAME]"
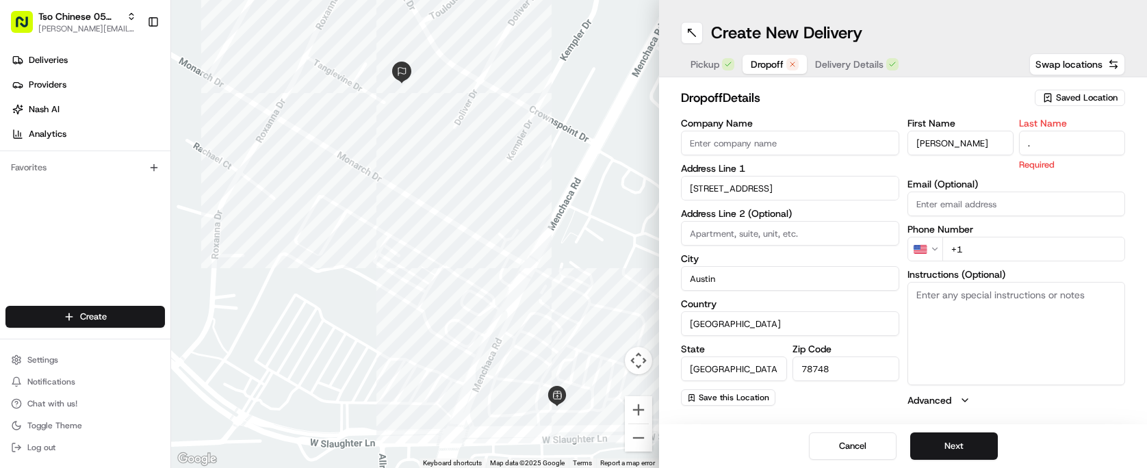
type input "."
click at [873, 90] on h2 "dropoff Details" at bounding box center [853, 97] width 345 height 19
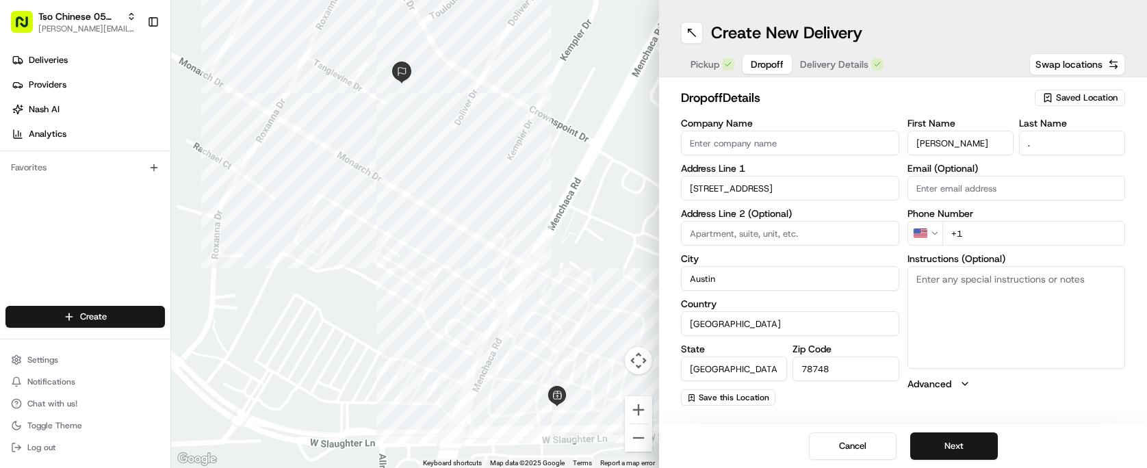
click at [986, 239] on input "+1" at bounding box center [1033, 233] width 183 height 25
paste input "1 512 217 103"
type input "[PHONE_NUMBER]"
click at [873, 105] on h2 "dropoff Details" at bounding box center [853, 97] width 345 height 19
click at [815, 67] on span "Delivery Details" at bounding box center [834, 64] width 68 height 14
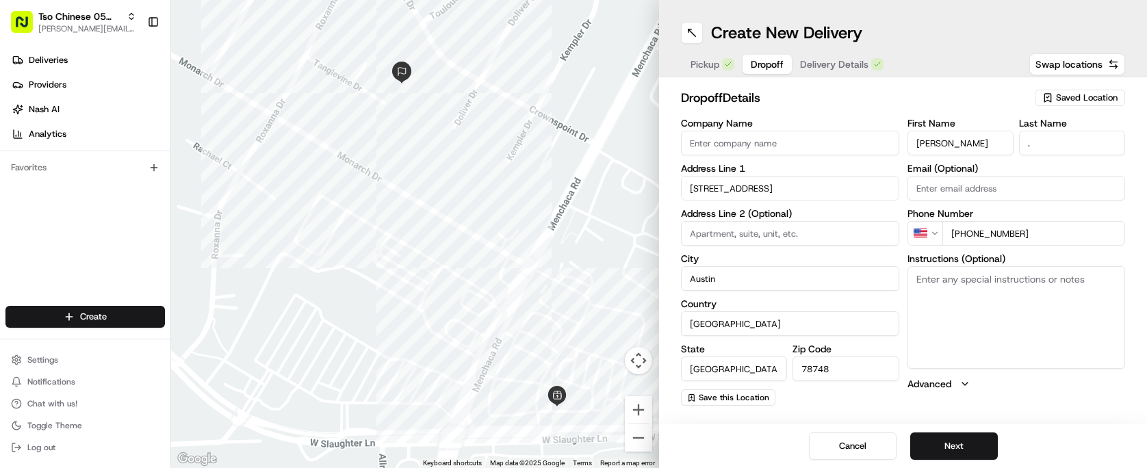
click at [815, 67] on span "Delivery Details" at bounding box center [834, 64] width 68 height 14
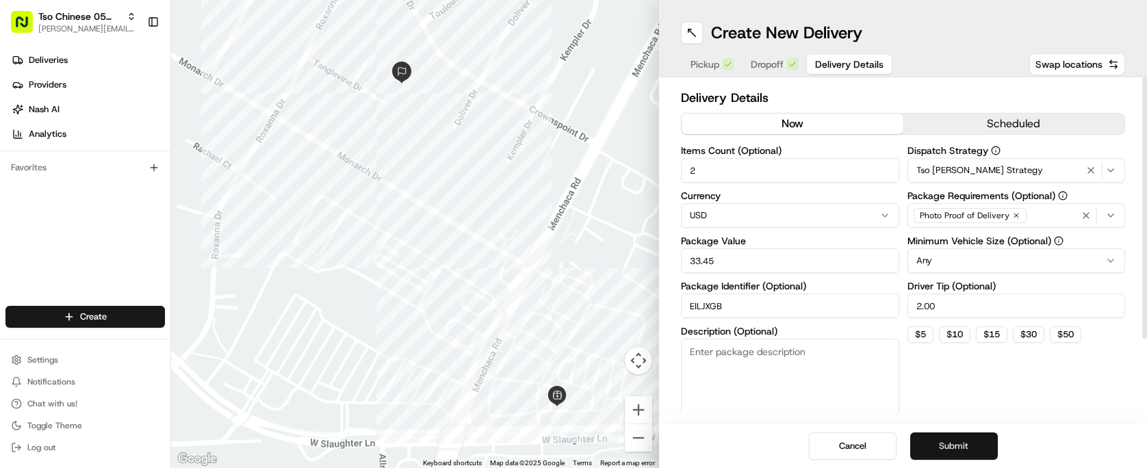
click at [963, 438] on button "Submit" at bounding box center [954, 445] width 88 height 27
